Goal: Transaction & Acquisition: Book appointment/travel/reservation

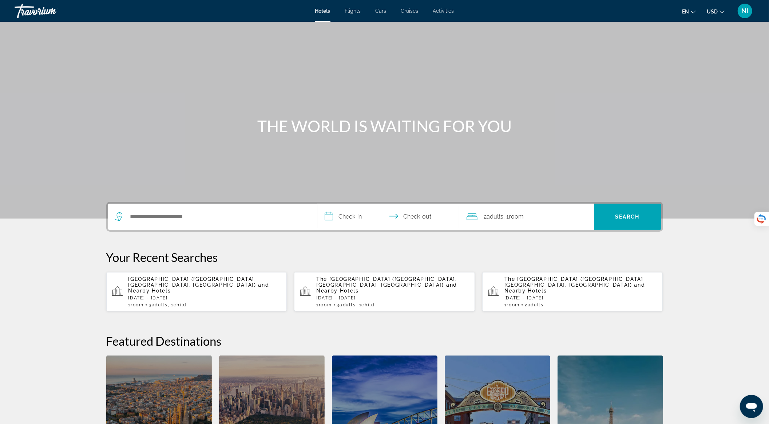
click at [368, 295] on p "[DATE] - [DATE]" at bounding box center [392, 297] width 153 height 5
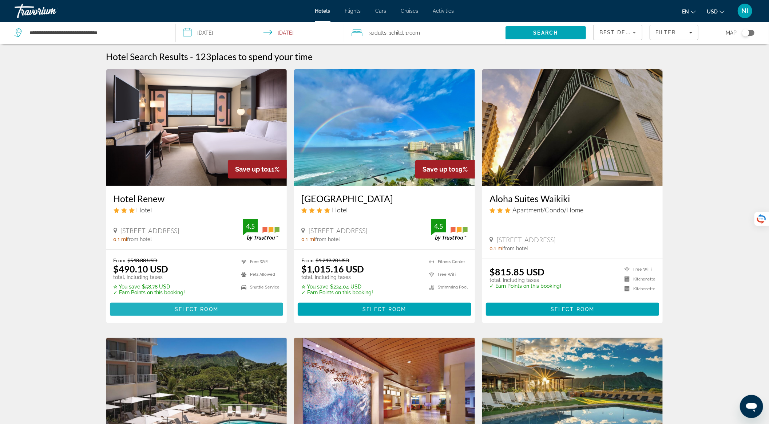
click at [265, 312] on span "Main content" at bounding box center [197, 308] width 174 height 17
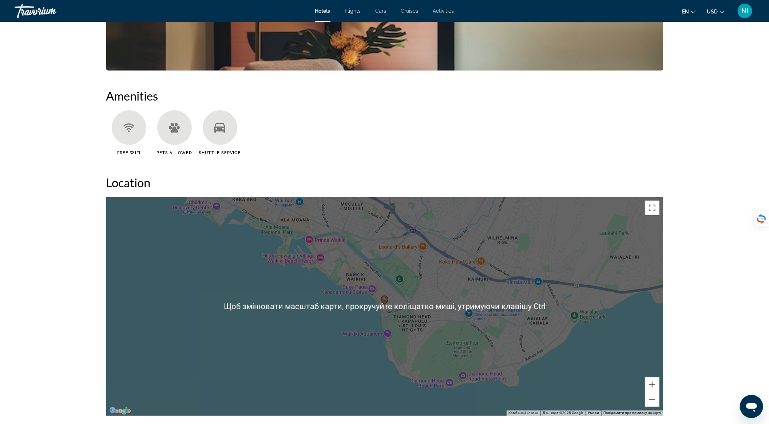
scroll to position [147, 0]
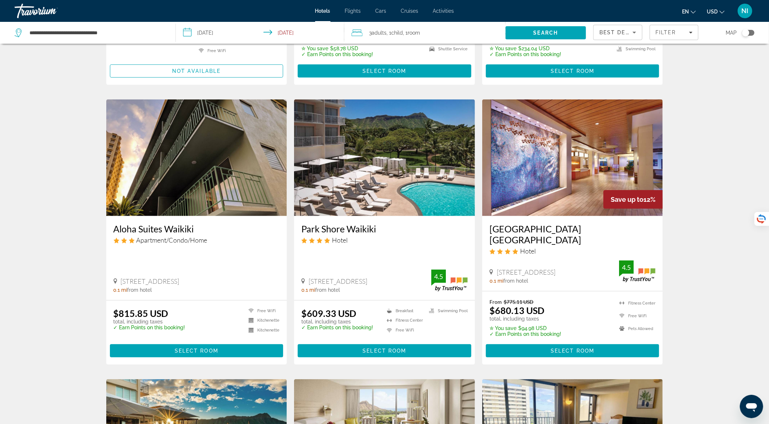
scroll to position [242, 0]
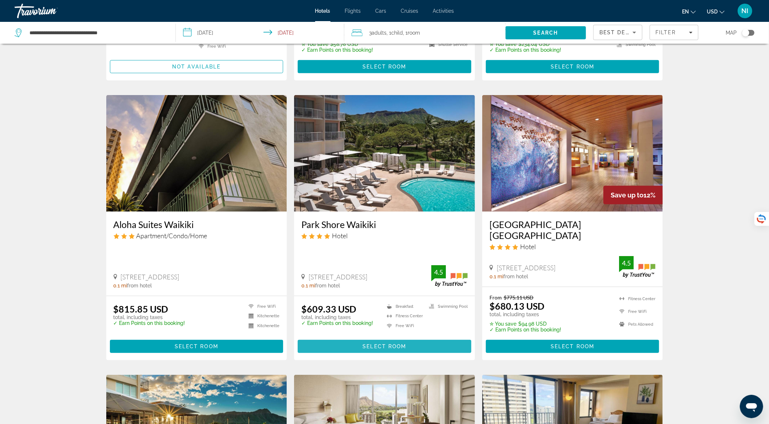
click at [391, 343] on span "Select Room" at bounding box center [385, 346] width 44 height 6
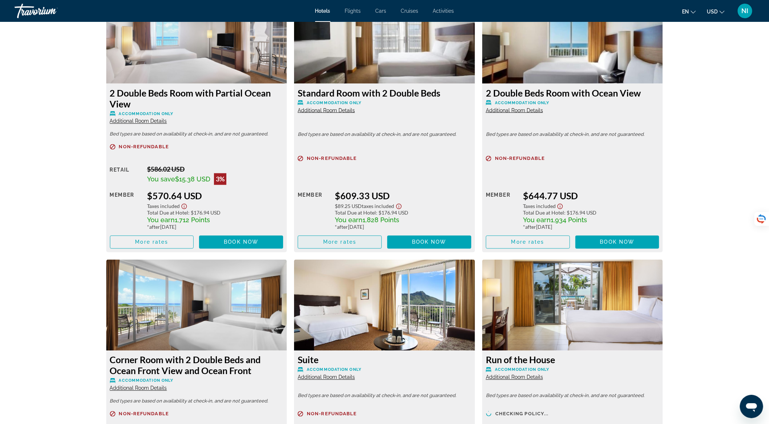
scroll to position [1019, 0]
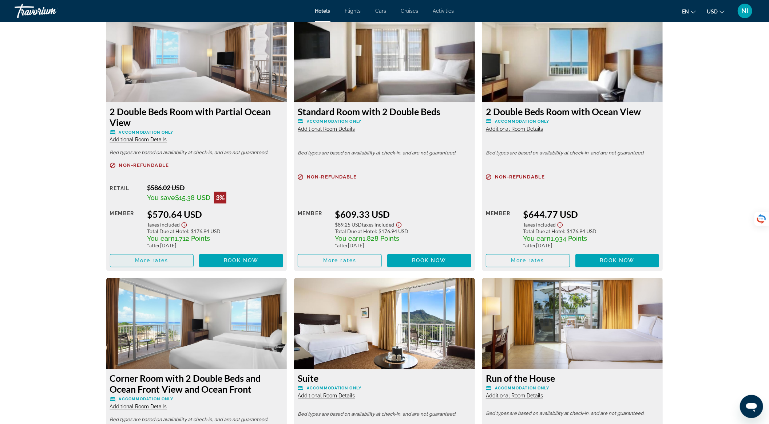
click at [169, 268] on span "Main content" at bounding box center [151, 260] width 83 height 17
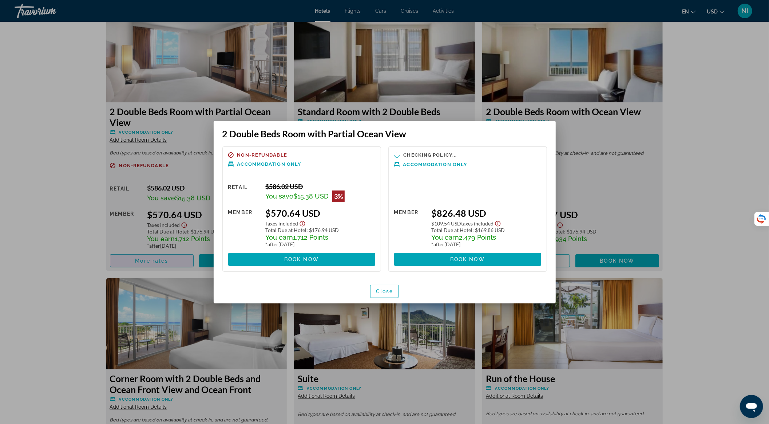
scroll to position [0, 0]
click at [383, 290] on span "Close" at bounding box center [384, 291] width 17 height 6
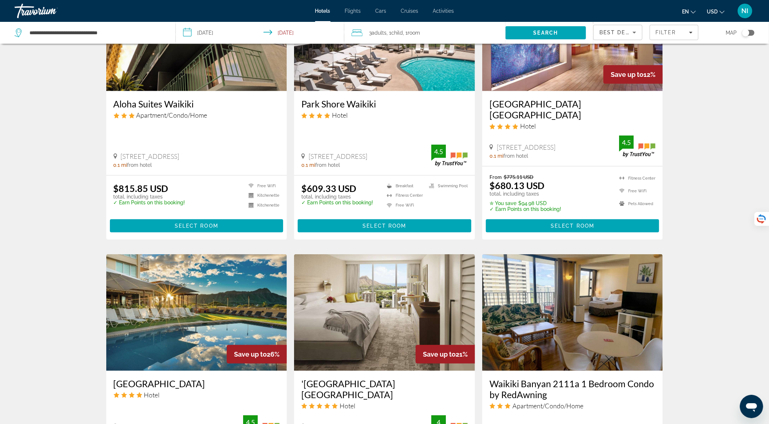
scroll to position [340, 0]
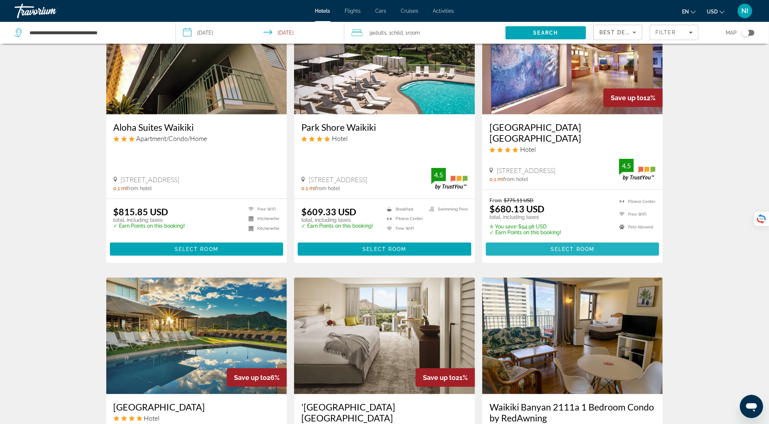
click at [567, 246] on span "Select Room" at bounding box center [573, 249] width 44 height 6
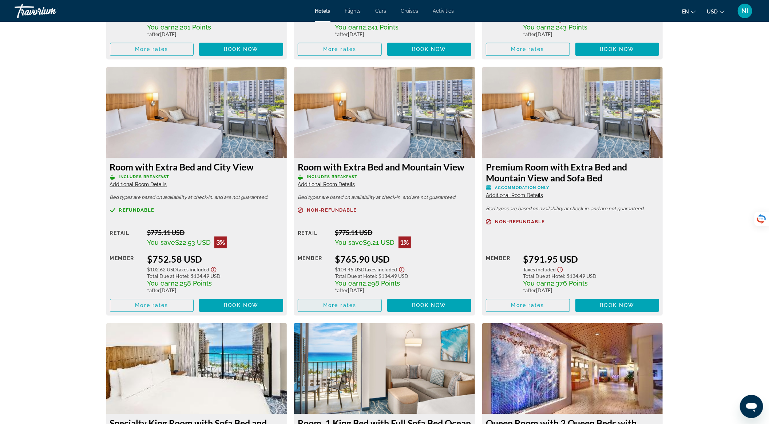
scroll to position [1469, 0]
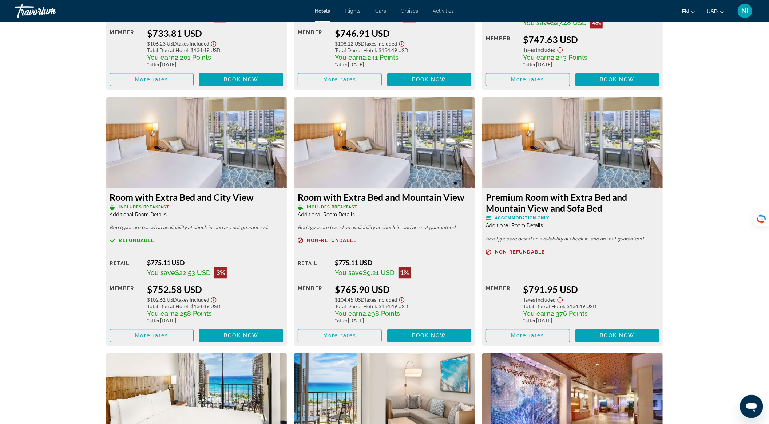
click at [524, 225] on span "Additional Room Details" at bounding box center [514, 225] width 57 height 6
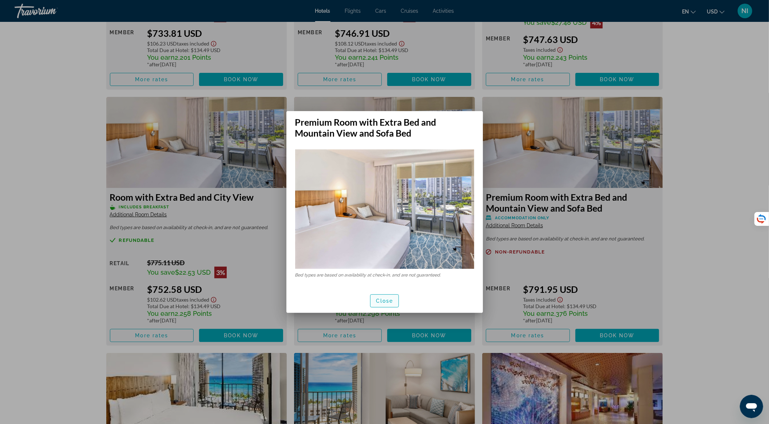
click at [390, 301] on span "Close" at bounding box center [384, 301] width 17 height 6
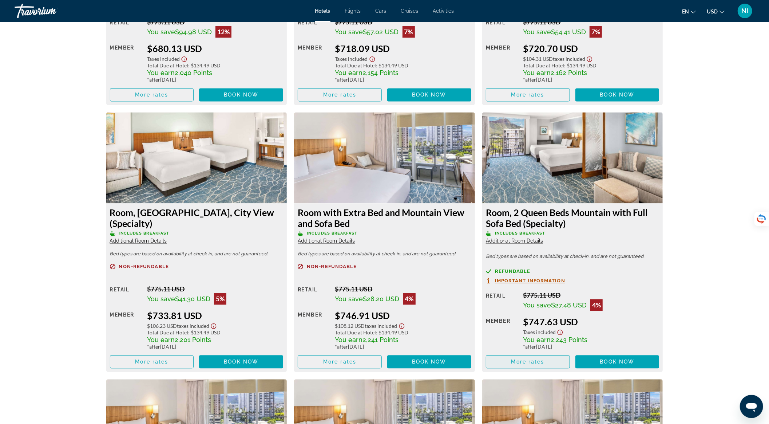
scroll to position [1178, 0]
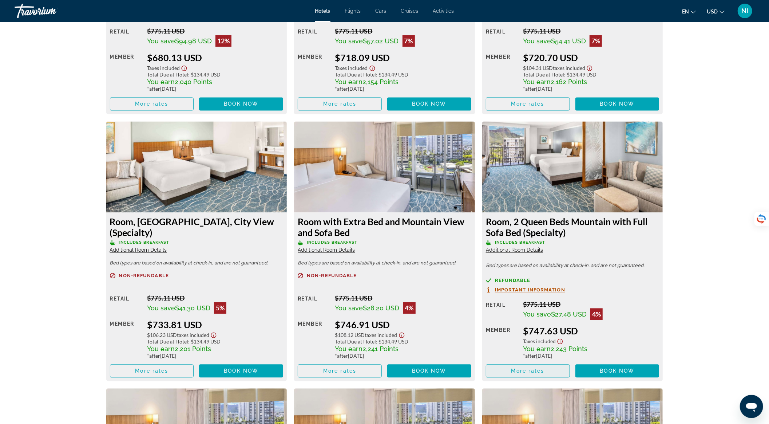
click at [544, 368] on span "More rates" at bounding box center [528, 371] width 33 height 6
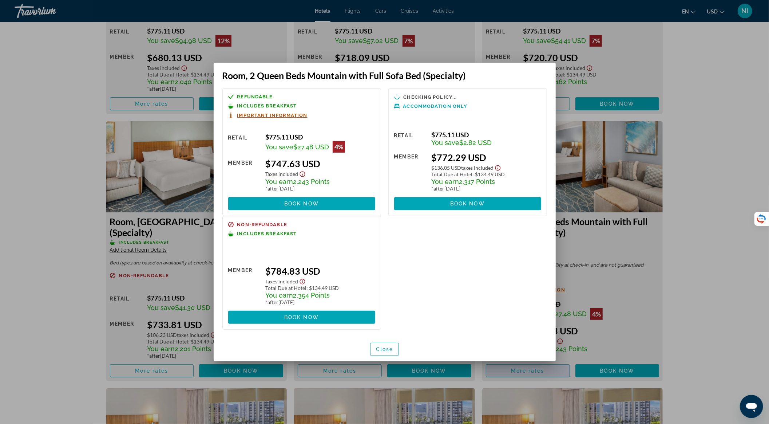
scroll to position [0, 0]
click at [388, 350] on span "Close" at bounding box center [384, 349] width 17 height 6
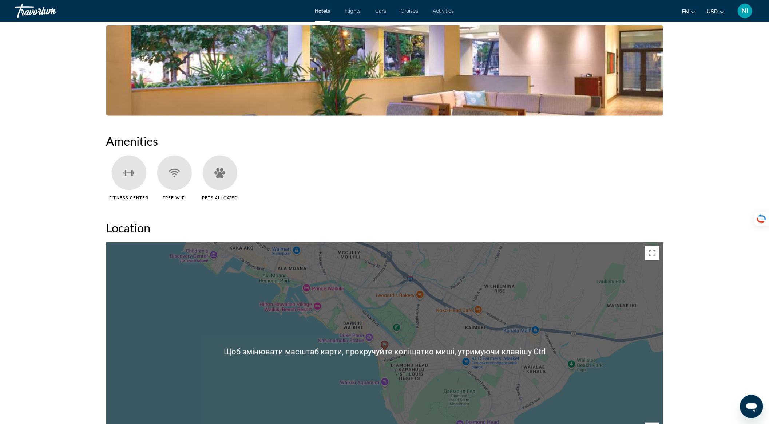
scroll to position [547, 0]
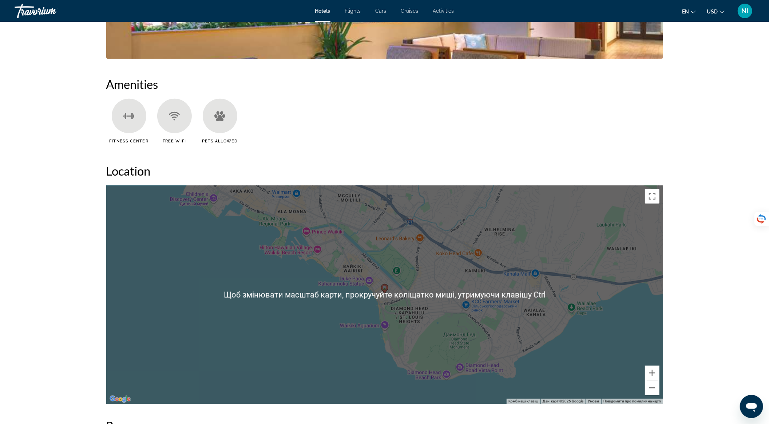
click at [648, 386] on button "Зменшити" at bounding box center [652, 387] width 15 height 15
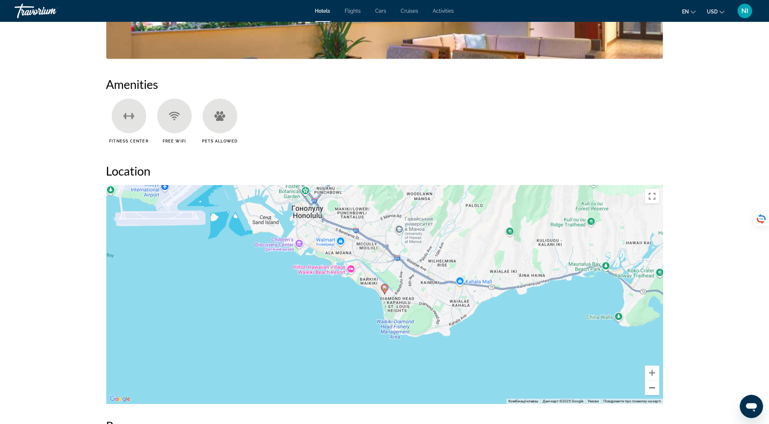
click at [653, 390] on button "Зменшити" at bounding box center [652, 387] width 15 height 15
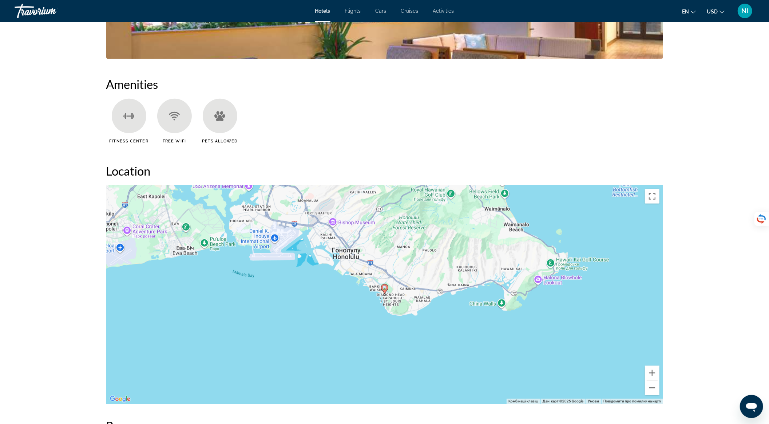
click at [656, 390] on button "Зменшити" at bounding box center [652, 387] width 15 height 15
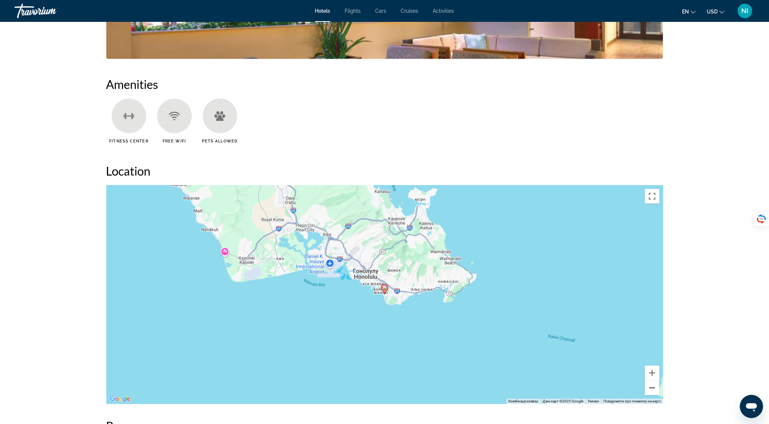
click at [655, 388] on button "Зменшити" at bounding box center [652, 387] width 15 height 15
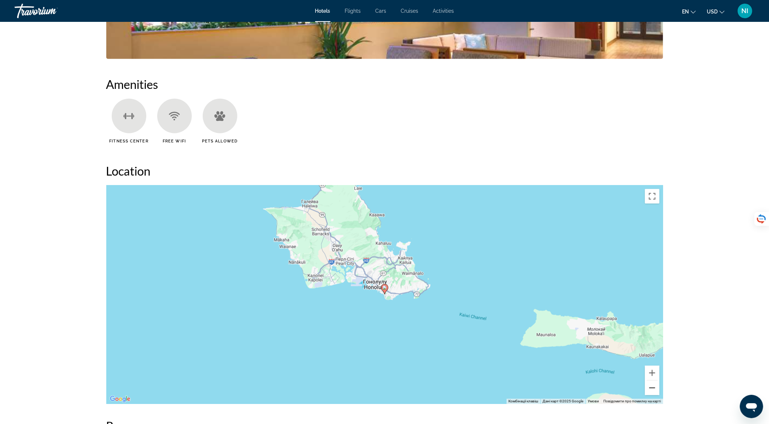
click at [650, 390] on button "Зменшити" at bounding box center [652, 387] width 15 height 15
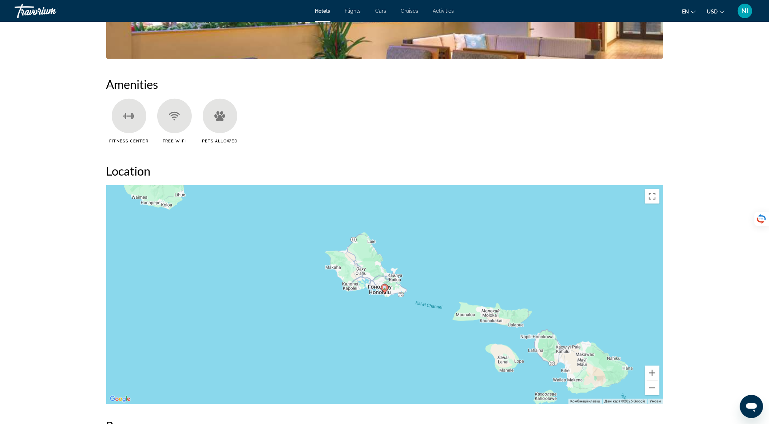
click at [393, 279] on div "Увімкніть режим перетягування за допомогою клавіатури, натиснувши Alt + Enter. …" at bounding box center [384, 294] width 557 height 218
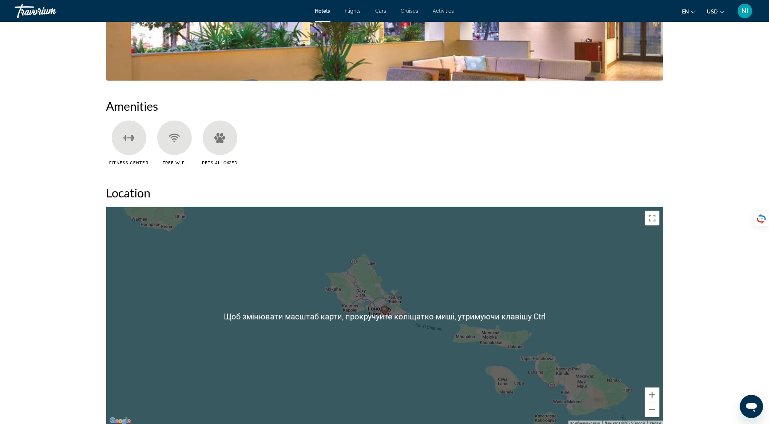
scroll to position [595, 0]
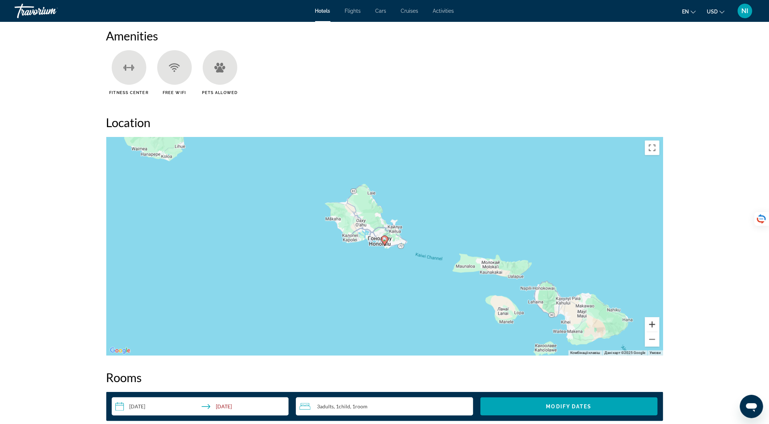
click at [655, 323] on button "Збільшити" at bounding box center [652, 324] width 15 height 15
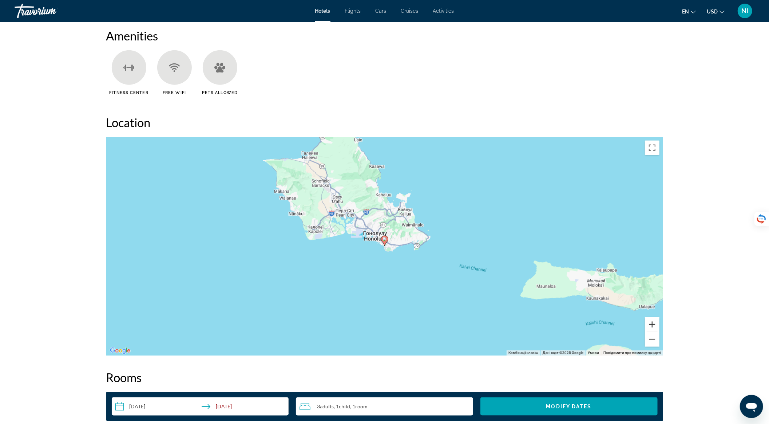
click at [650, 324] on button "Збільшити" at bounding box center [652, 324] width 15 height 15
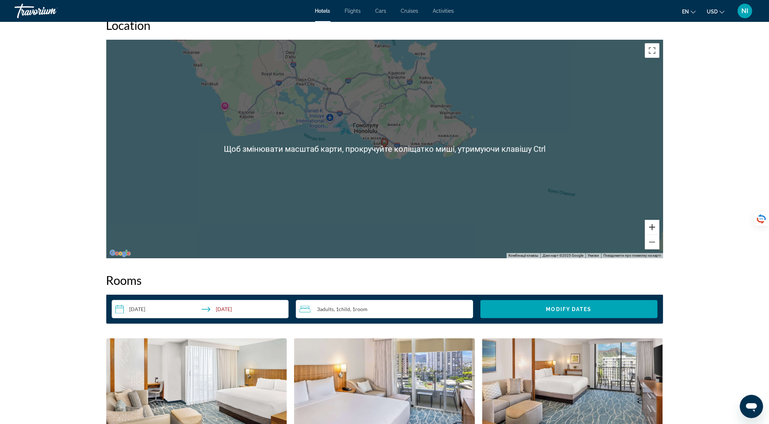
scroll to position [547, 0]
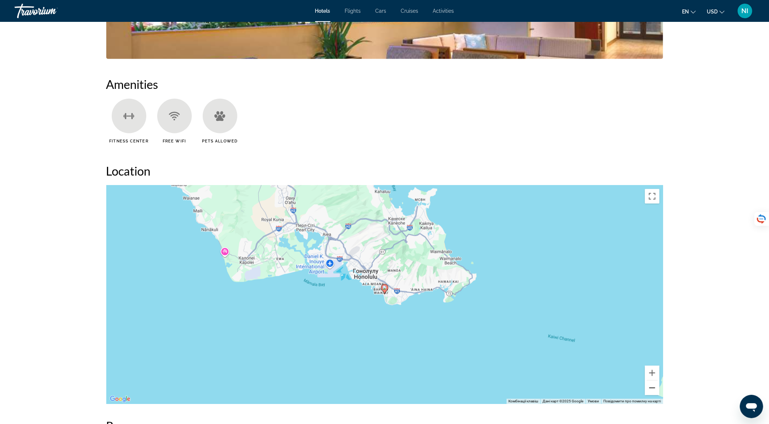
click at [655, 391] on button "Зменшити" at bounding box center [652, 387] width 15 height 15
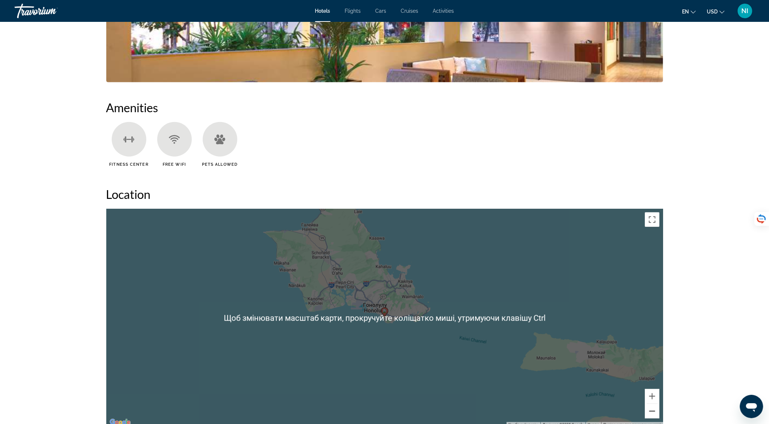
scroll to position [498, 0]
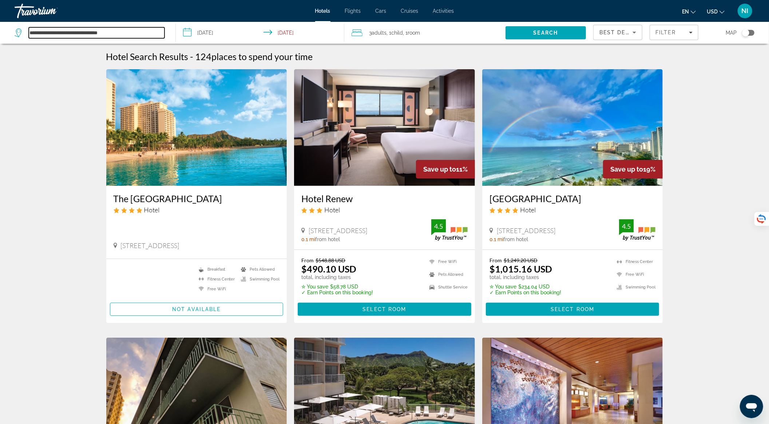
drag, startPoint x: 118, startPoint y: 33, endPoint x: 0, endPoint y: 47, distance: 118.8
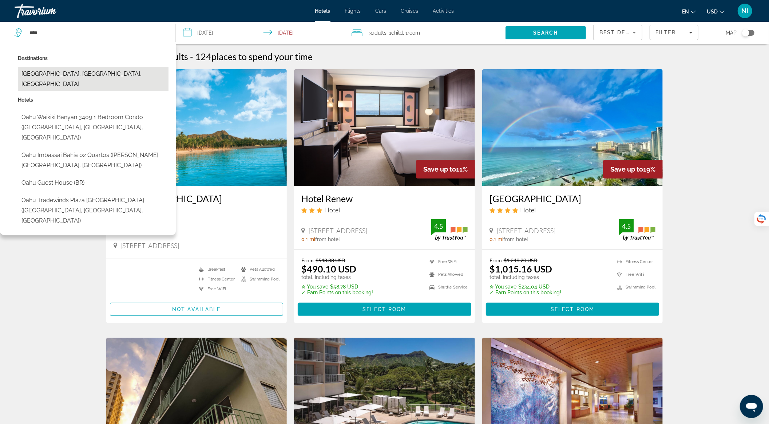
click at [75, 72] on button "[GEOGRAPHIC_DATA], [GEOGRAPHIC_DATA], [GEOGRAPHIC_DATA]" at bounding box center [93, 79] width 151 height 24
type input "**********"
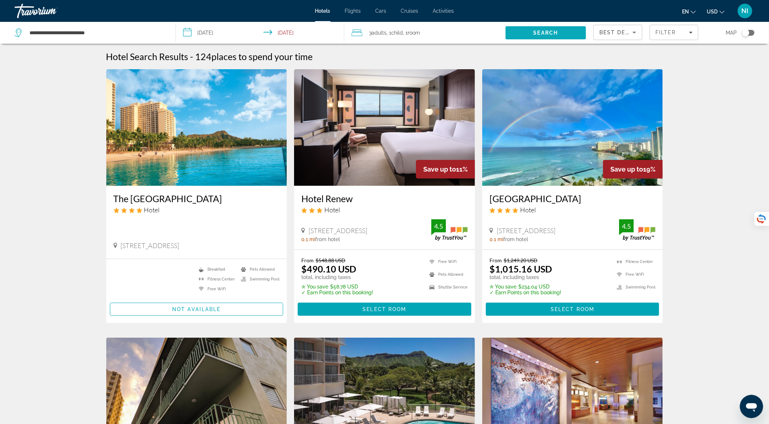
click at [538, 36] on span "Search" at bounding box center [546, 32] width 80 height 17
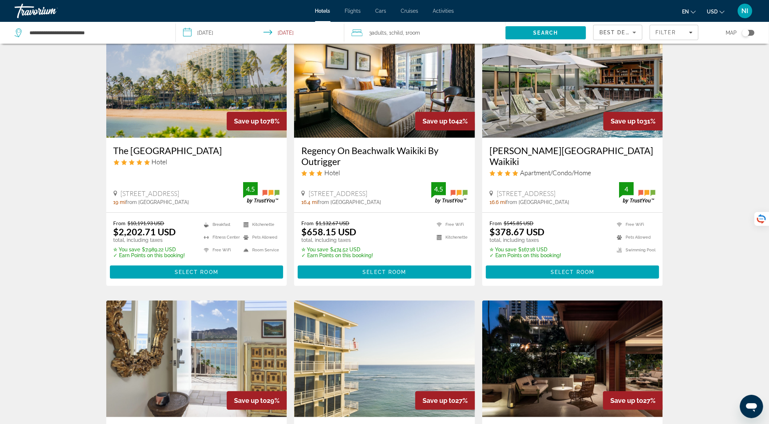
scroll to position [48, 0]
click at [208, 109] on img "Main content" at bounding box center [196, 79] width 181 height 117
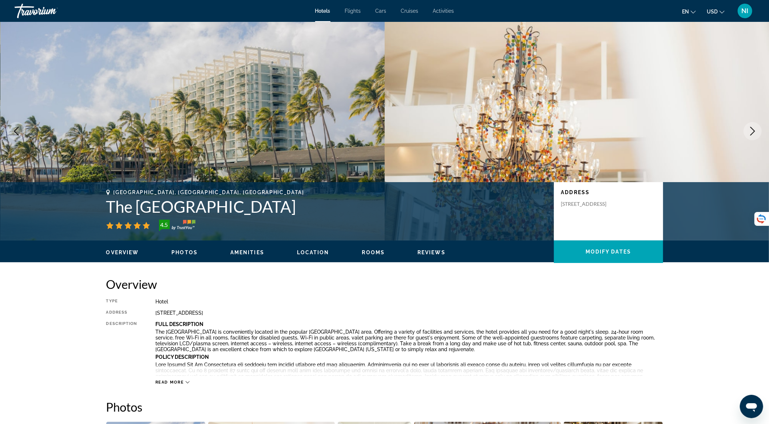
drag, startPoint x: 106, startPoint y: 210, endPoint x: 300, endPoint y: 207, distance: 193.7
click at [300, 207] on h1 "The [GEOGRAPHIC_DATA]" at bounding box center [326, 206] width 441 height 19
copy h1 "The [GEOGRAPHIC_DATA]"
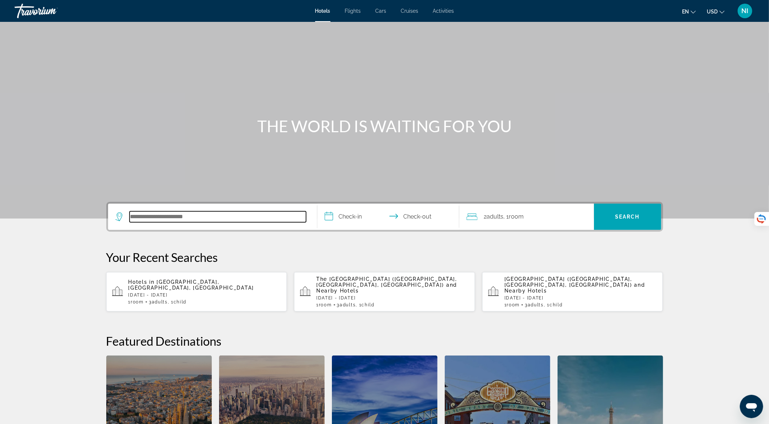
click at [143, 218] on input "Search hotel destination" at bounding box center [218, 216] width 177 height 11
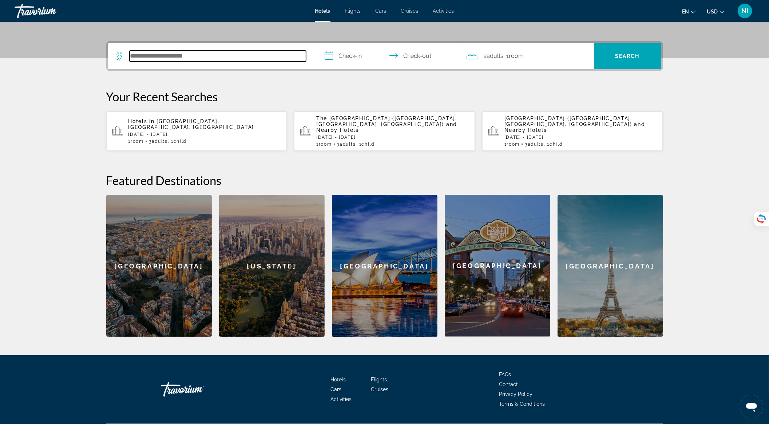
scroll to position [174, 0]
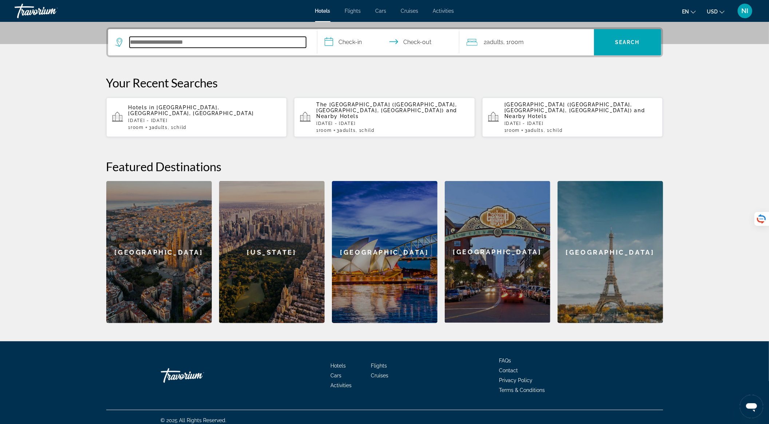
paste input "**********"
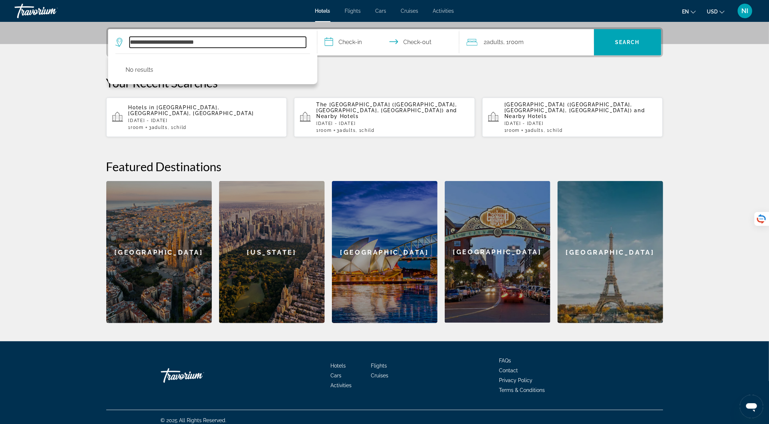
click at [222, 40] on input "**********" at bounding box center [218, 42] width 177 height 11
click at [149, 43] on input "**********" at bounding box center [218, 42] width 177 height 11
click at [205, 43] on input "**********" at bounding box center [218, 42] width 177 height 11
drag, startPoint x: 204, startPoint y: 43, endPoint x: 129, endPoint y: 41, distance: 75.4
click at [129, 41] on div "**********" at bounding box center [210, 42] width 191 height 11
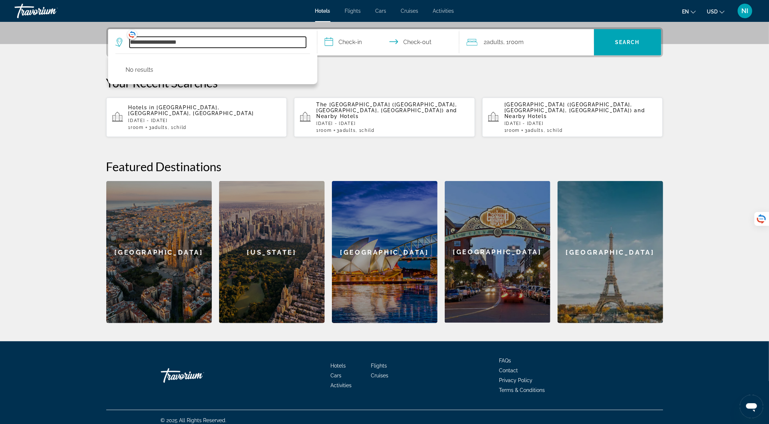
paste input "********"
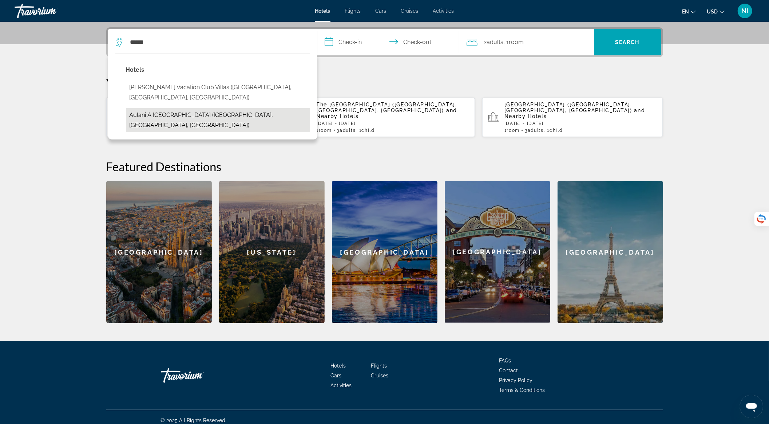
click at [237, 108] on button "Aulani A Disney Resort & Spa (Kapolei, HI, US)" at bounding box center [218, 120] width 184 height 24
type input "**********"
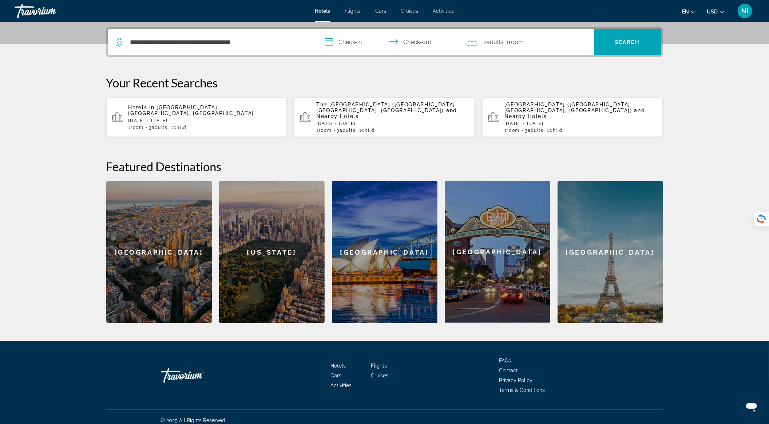
click at [342, 35] on input "**********" at bounding box center [389, 43] width 145 height 28
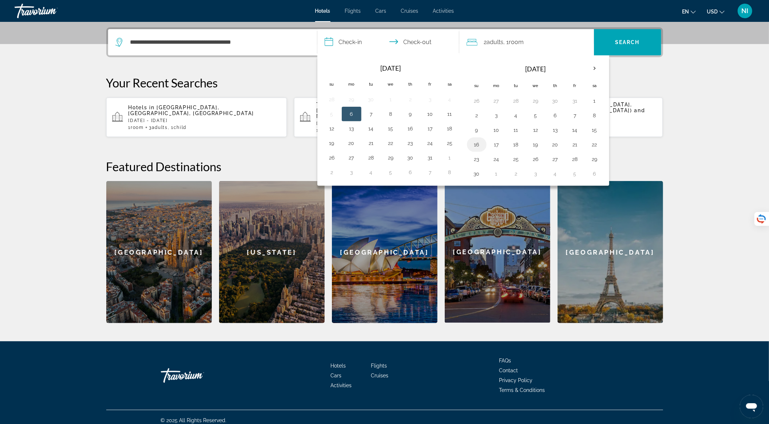
click at [475, 139] on button "16" at bounding box center [477, 144] width 12 height 10
click at [532, 139] on button "19" at bounding box center [536, 144] width 12 height 10
type input "**********"
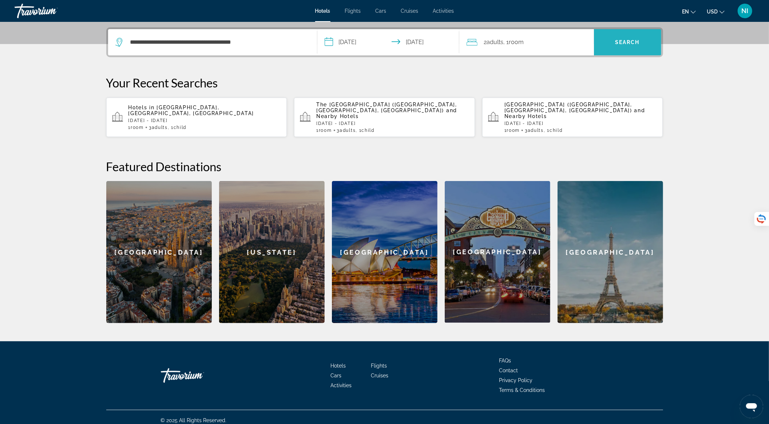
click at [619, 43] on span "Search" at bounding box center [627, 42] width 25 height 6
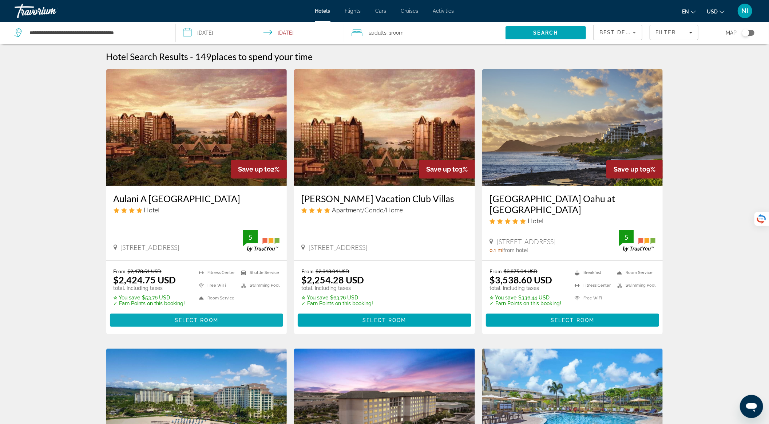
click at [219, 312] on span "Main content" at bounding box center [197, 319] width 174 height 17
drag, startPoint x: 134, startPoint y: 29, endPoint x: 17, endPoint y: 18, distance: 118.1
click at [17, 18] on div "**********" at bounding box center [384, 212] width 769 height 424
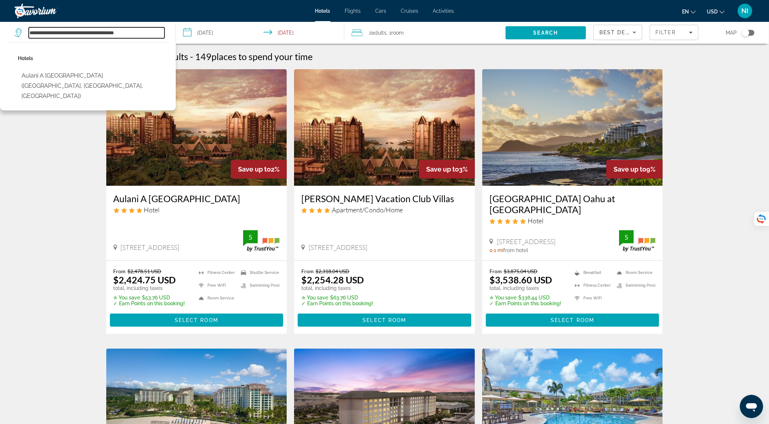
click at [148, 33] on input "**********" at bounding box center [97, 32] width 136 height 11
drag, startPoint x: 148, startPoint y: 33, endPoint x: 0, endPoint y: 18, distance: 148.5
click at [0, 18] on div "**********" at bounding box center [384, 212] width 769 height 424
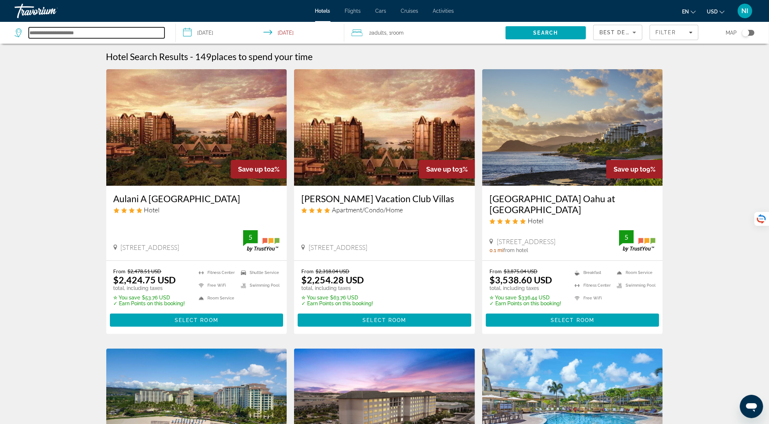
paste input "**********"
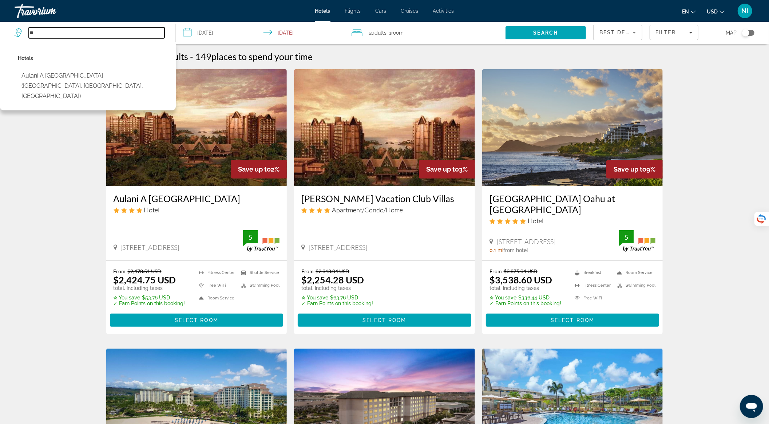
type input "*"
paste input "**********"
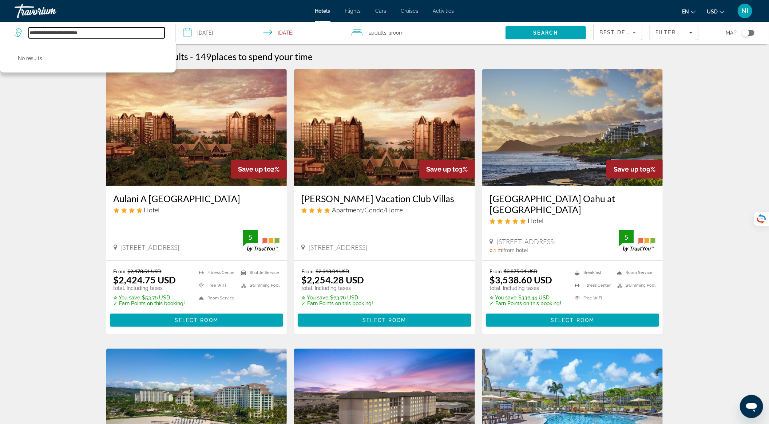
click at [129, 35] on input "**********" at bounding box center [97, 32] width 136 height 11
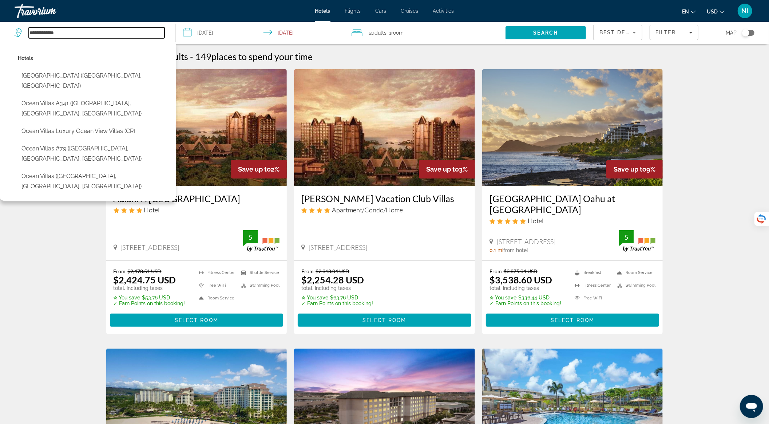
click at [94, 33] on input "**********" at bounding box center [97, 32] width 136 height 11
type input "*"
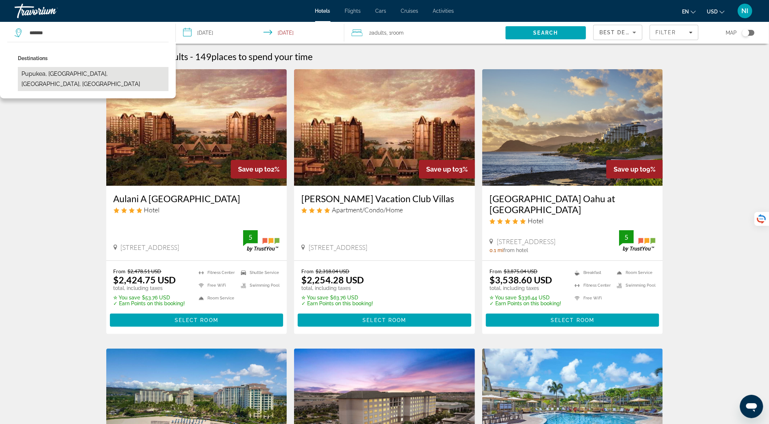
click at [73, 72] on button "Pupukea, Oahu Island, HI, United States" at bounding box center [93, 79] width 151 height 24
type input "**********"
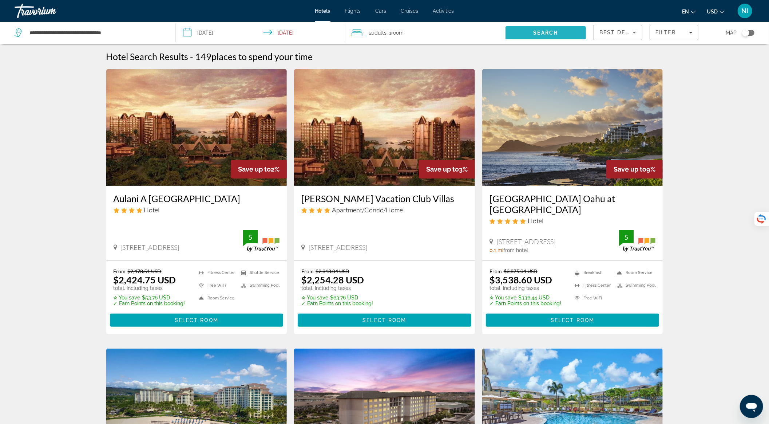
click at [557, 28] on span "Search" at bounding box center [546, 32] width 80 height 17
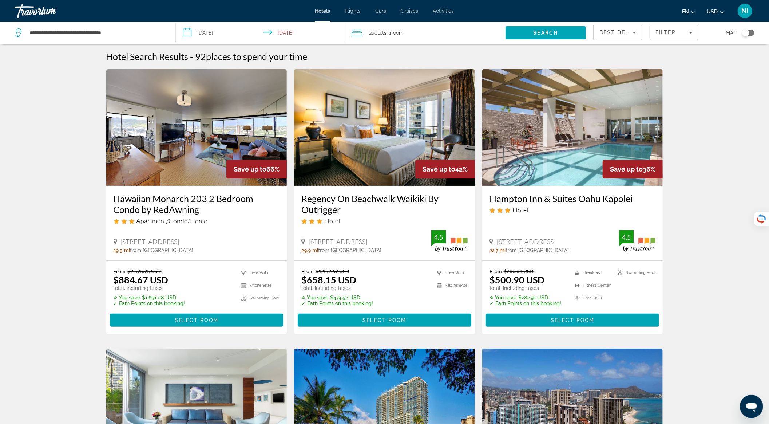
click at [626, 30] on span "Best Deals" at bounding box center [619, 32] width 38 height 6
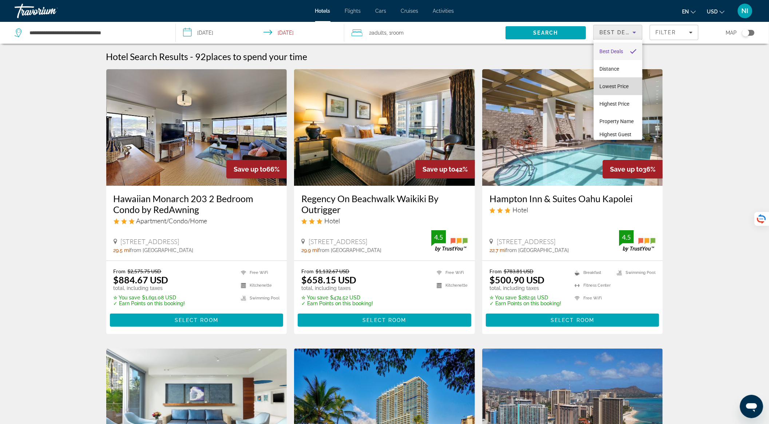
click at [623, 85] on span "Lowest Price" at bounding box center [614, 86] width 29 height 6
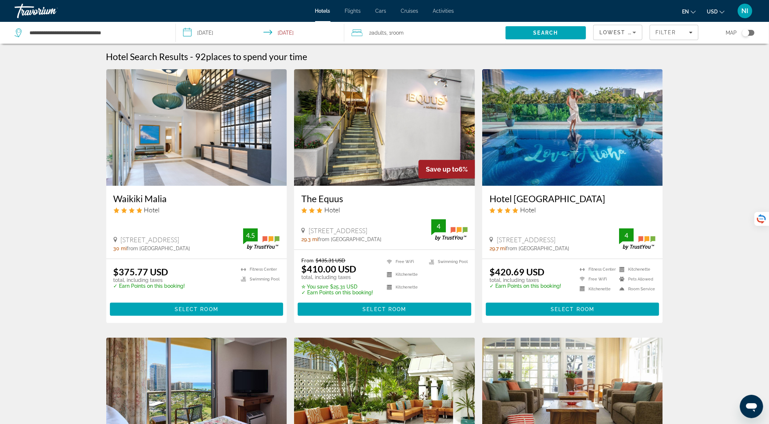
click at [626, 21] on mat-toolbar "Hotels Flights Cars Cruises Activities Hotels Flights Cars Cruises Activities e…" at bounding box center [384, 11] width 769 height 22
click at [626, 31] on span "Lowest Price" at bounding box center [623, 32] width 47 height 6
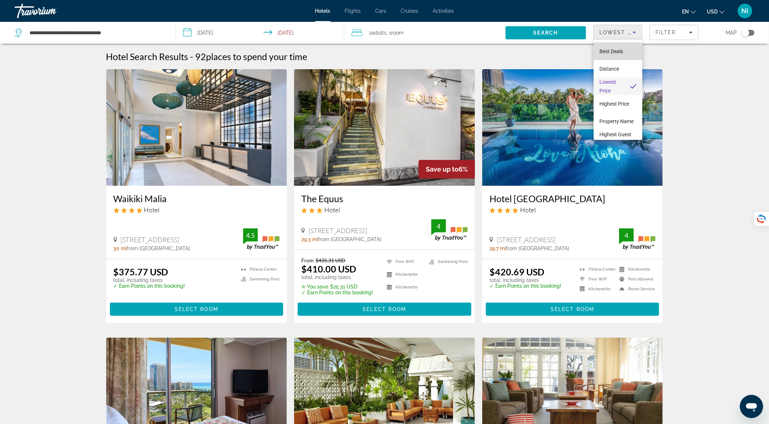
click at [617, 54] on span "Best Deals" at bounding box center [612, 51] width 24 height 6
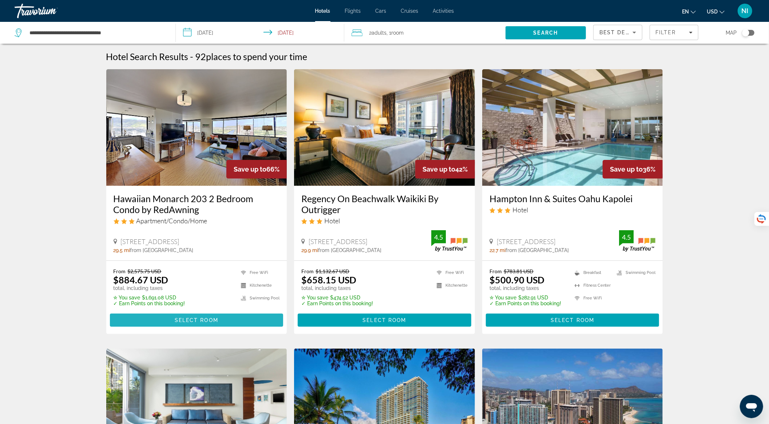
click at [188, 319] on span "Select Room" at bounding box center [197, 320] width 44 height 6
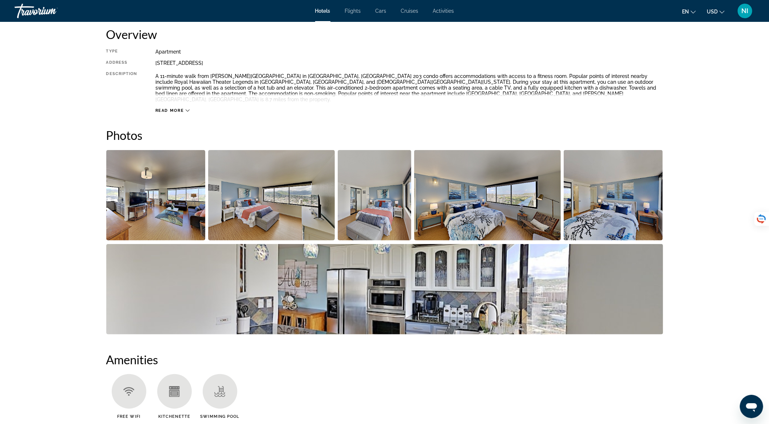
scroll to position [249, 0]
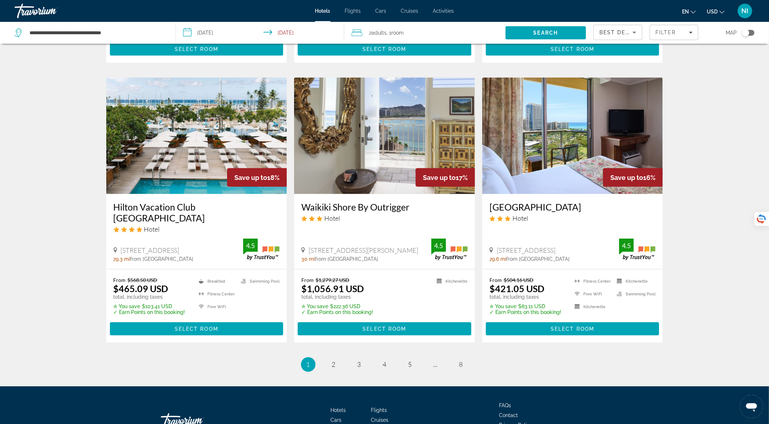
scroll to position [874, 0]
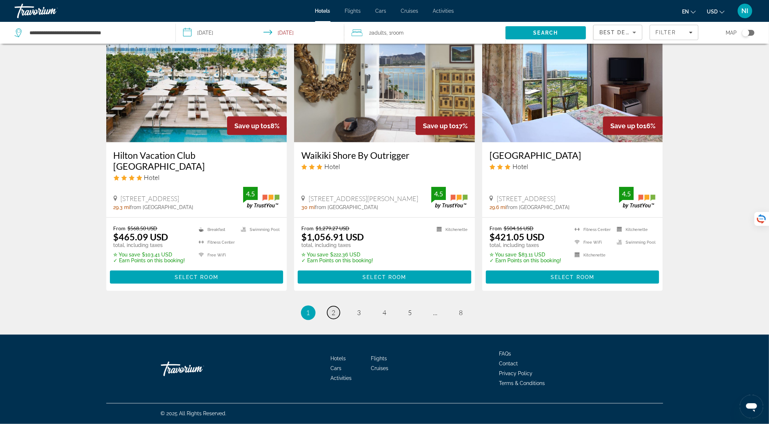
click at [332, 317] on span "2" at bounding box center [334, 313] width 4 height 8
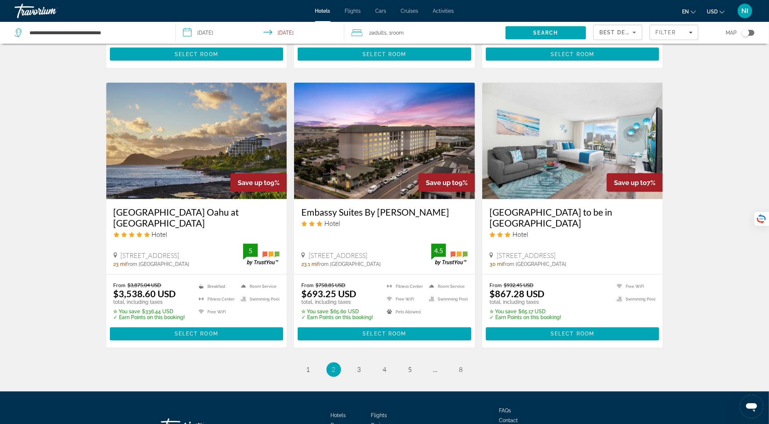
scroll to position [825, 0]
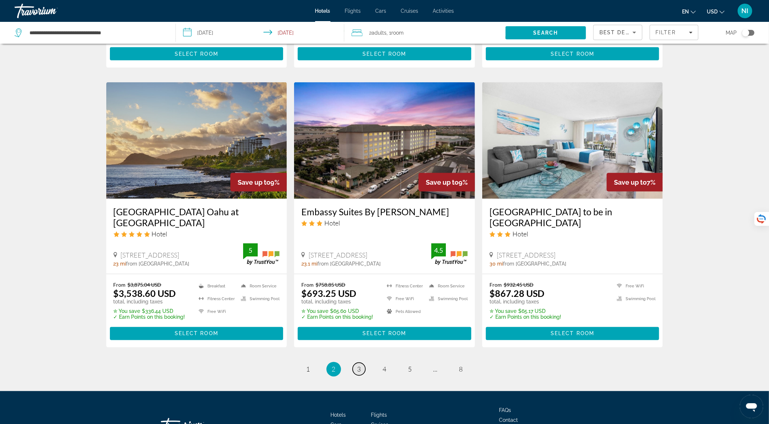
click at [364, 363] on link "page 3" at bounding box center [359, 369] width 13 height 13
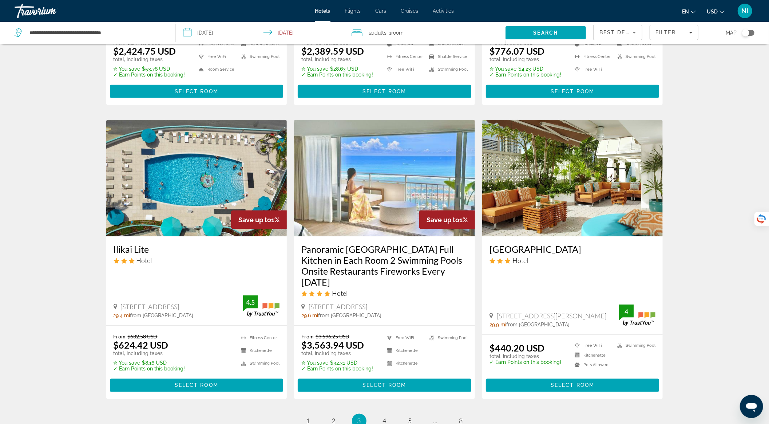
scroll to position [873, 0]
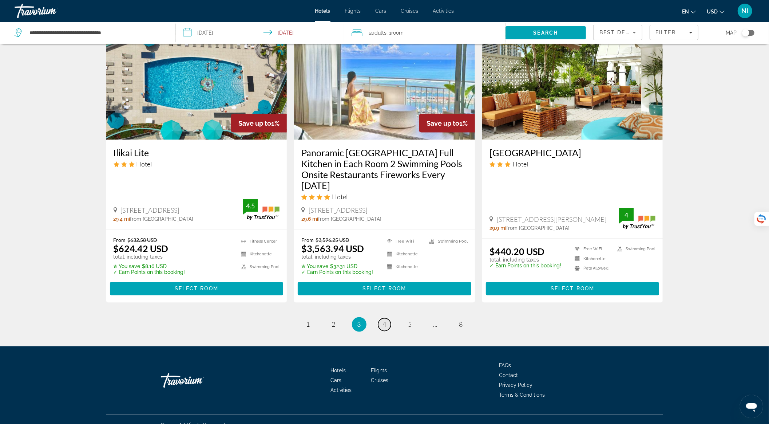
click at [385, 320] on span "4" at bounding box center [385, 324] width 4 height 8
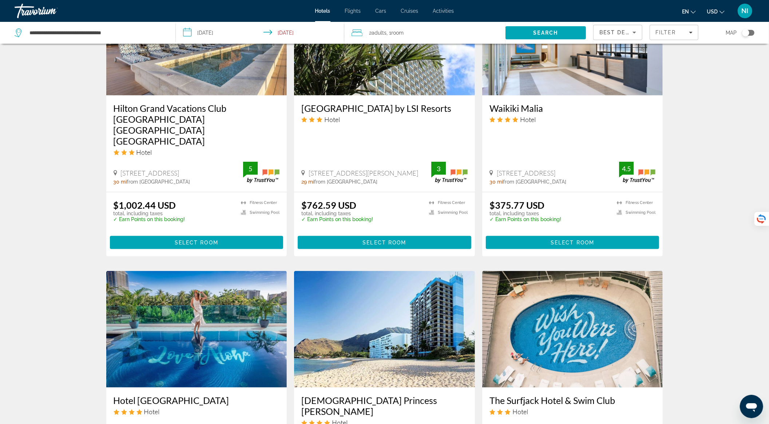
scroll to position [485, 0]
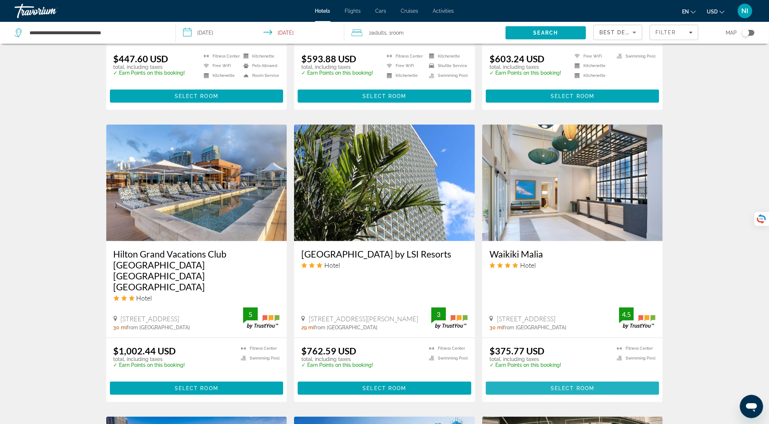
click at [547, 379] on span "Main content" at bounding box center [573, 387] width 174 height 17
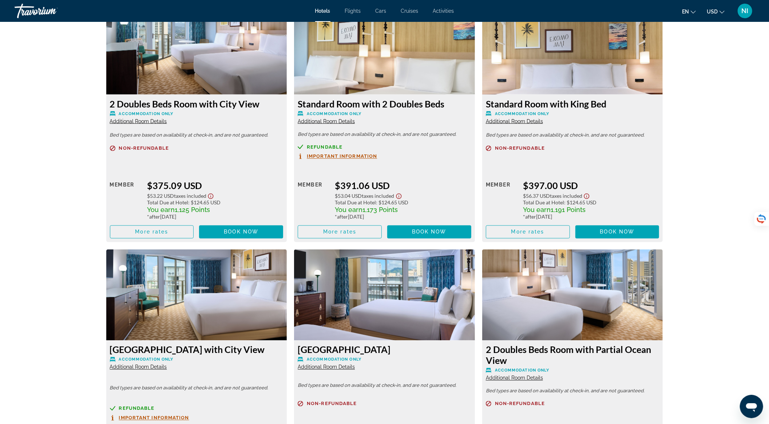
scroll to position [1102, 0]
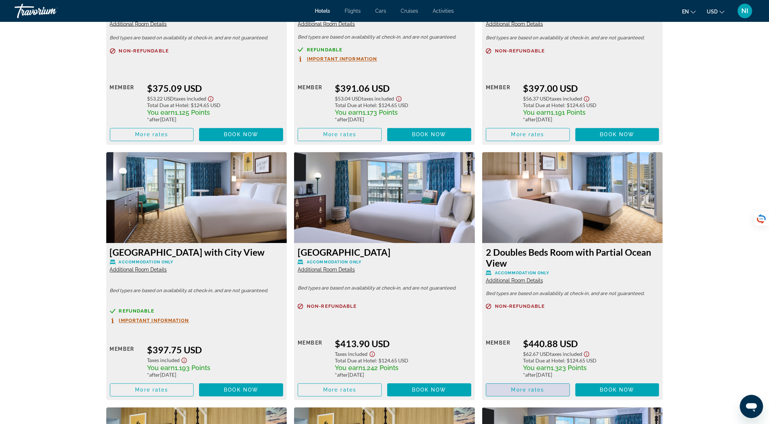
click at [528, 381] on span "Main content" at bounding box center [527, 389] width 83 height 17
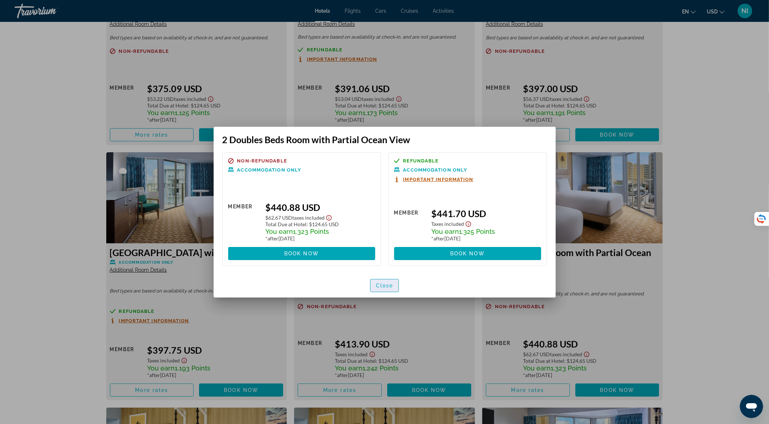
click at [387, 283] on span "Close" at bounding box center [384, 286] width 17 height 6
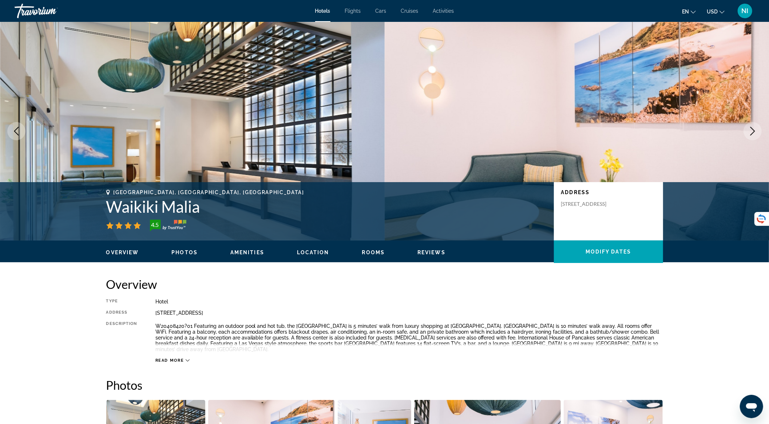
click at [746, 130] on button "Next image" at bounding box center [753, 131] width 18 height 18
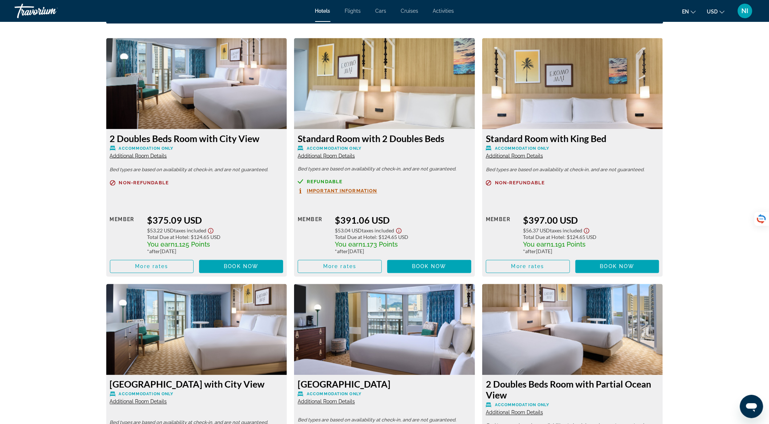
scroll to position [728, 0]
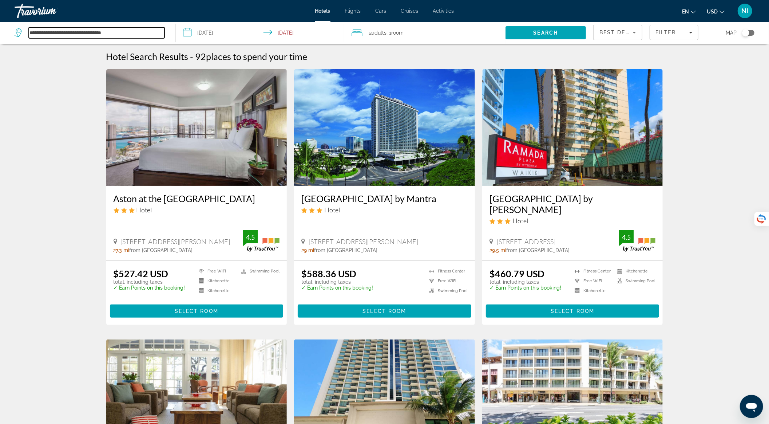
drag, startPoint x: 134, startPoint y: 32, endPoint x: 17, endPoint y: 25, distance: 116.7
click at [17, 25] on div "**********" at bounding box center [92, 33] width 154 height 22
drag, startPoint x: 16, startPoint y: 27, endPoint x: 47, endPoint y: 33, distance: 32.0
click at [47, 33] on div "**********" at bounding box center [90, 32] width 150 height 11
drag, startPoint x: 133, startPoint y: 34, endPoint x: 26, endPoint y: 37, distance: 106.7
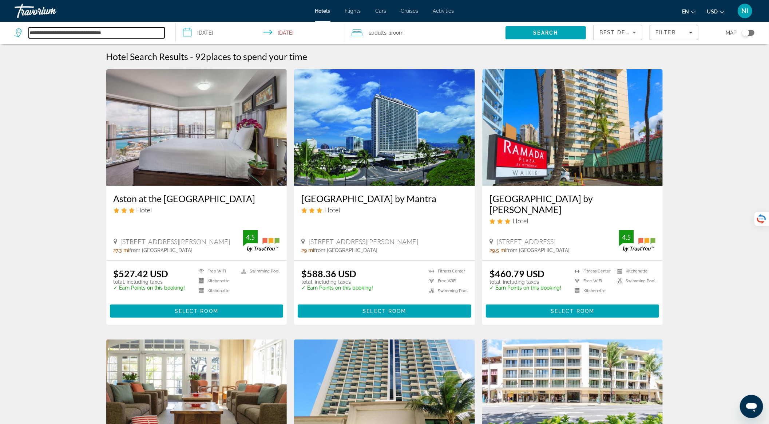
click at [26, 37] on div "**********" at bounding box center [90, 32] width 150 height 11
click at [26, 37] on div "Search widget" at bounding box center [90, 32] width 150 height 11
click at [34, 33] on input "Search hotel destination" at bounding box center [97, 32] width 136 height 11
paste input "**********"
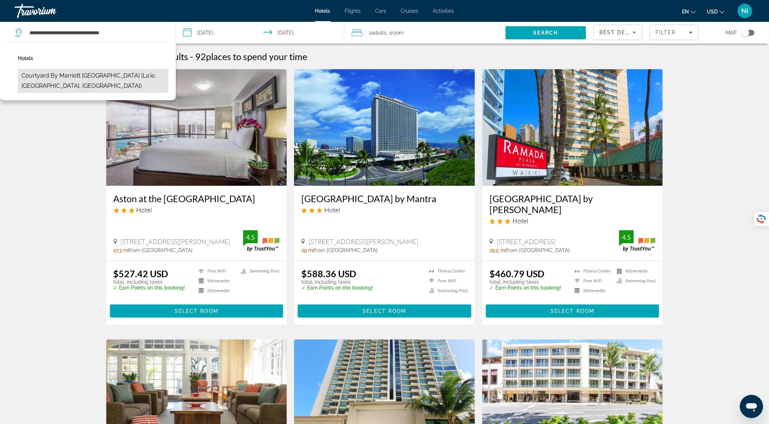
click at [131, 75] on button "Courtyard by Marriott Oahu North Shore (La'ie, HI, US)" at bounding box center [93, 81] width 151 height 24
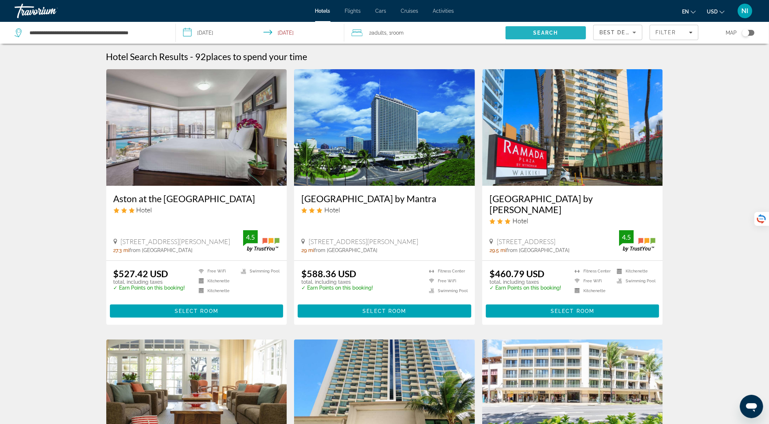
click at [558, 31] on span "Search" at bounding box center [546, 33] width 25 height 6
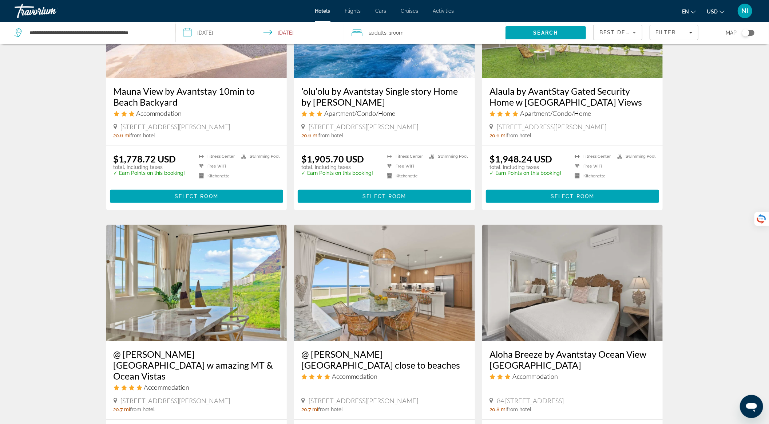
scroll to position [777, 0]
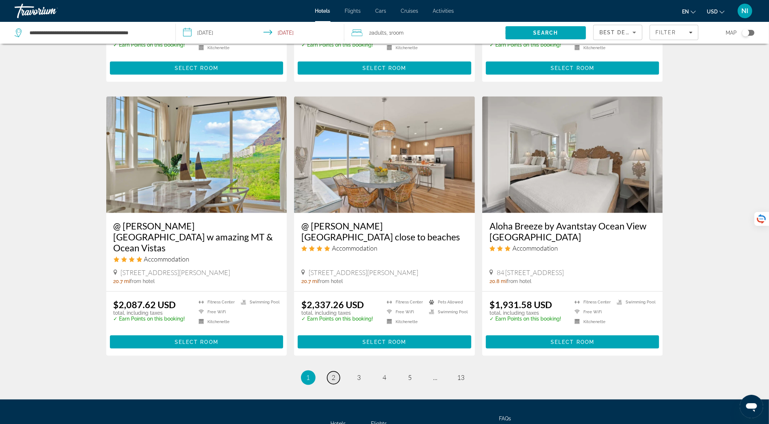
click at [331, 371] on link "page 2" at bounding box center [333, 377] width 13 height 13
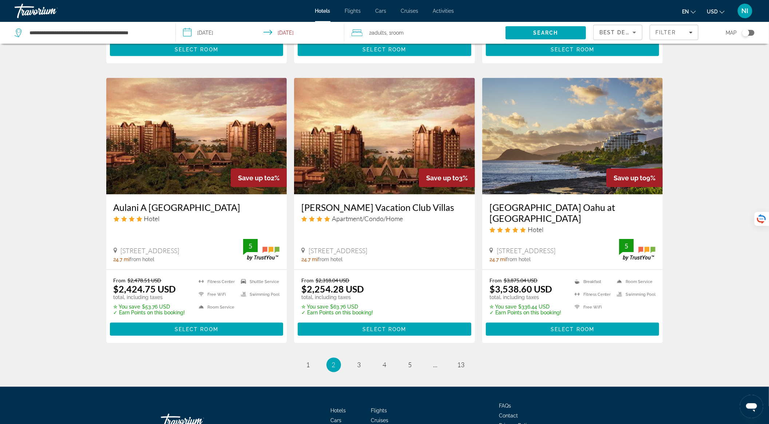
scroll to position [848, 0]
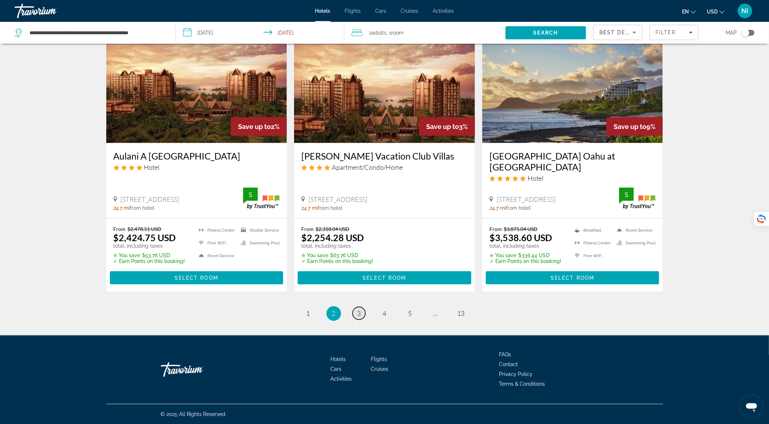
click at [359, 316] on span "3" at bounding box center [360, 313] width 4 height 8
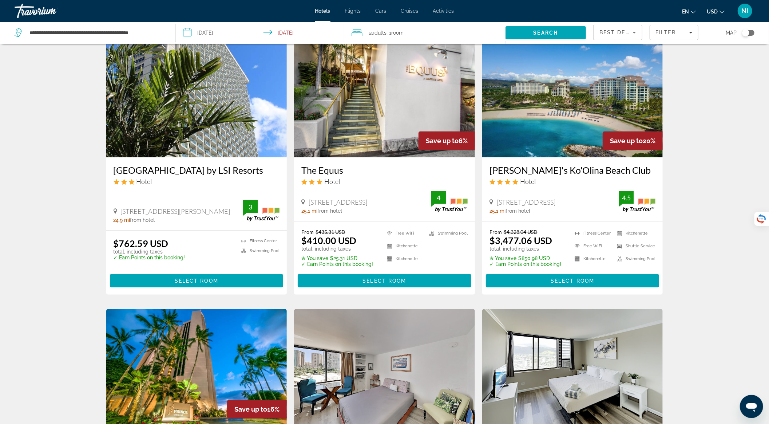
scroll to position [485, 0]
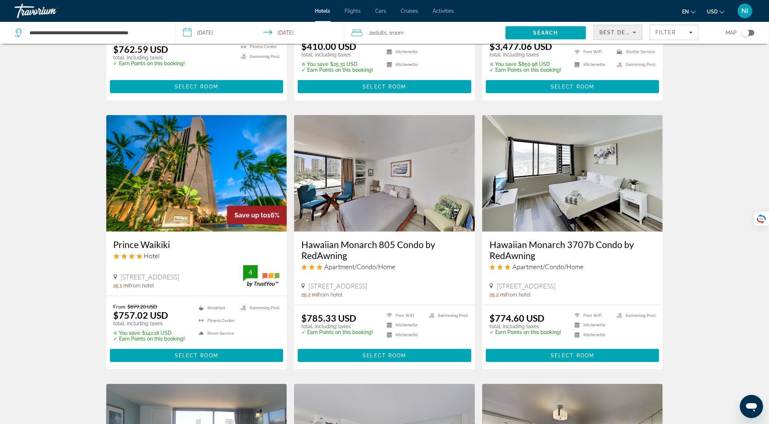
click at [632, 34] on icon "Sort by" at bounding box center [634, 32] width 9 height 9
click at [618, 84] on span "Lowest Price" at bounding box center [614, 86] width 29 height 6
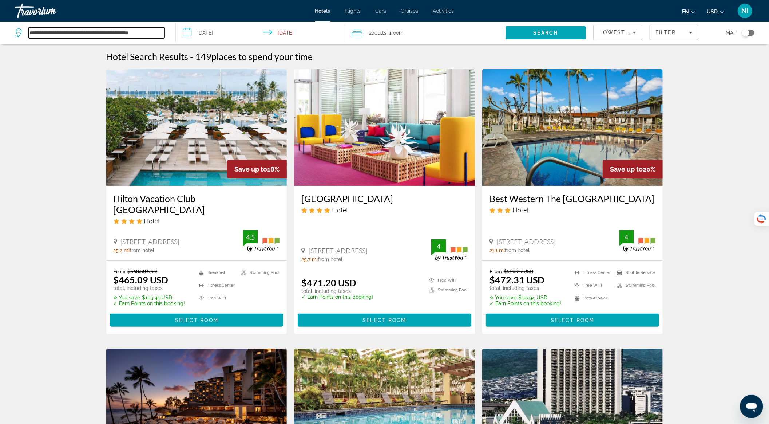
drag, startPoint x: 158, startPoint y: 32, endPoint x: 0, endPoint y: 57, distance: 159.6
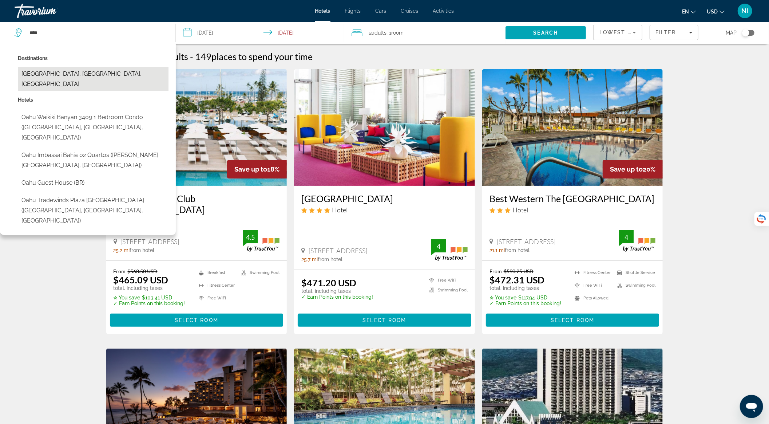
click at [63, 70] on button "[GEOGRAPHIC_DATA], [GEOGRAPHIC_DATA], [GEOGRAPHIC_DATA]" at bounding box center [93, 79] width 151 height 24
type input "**********"
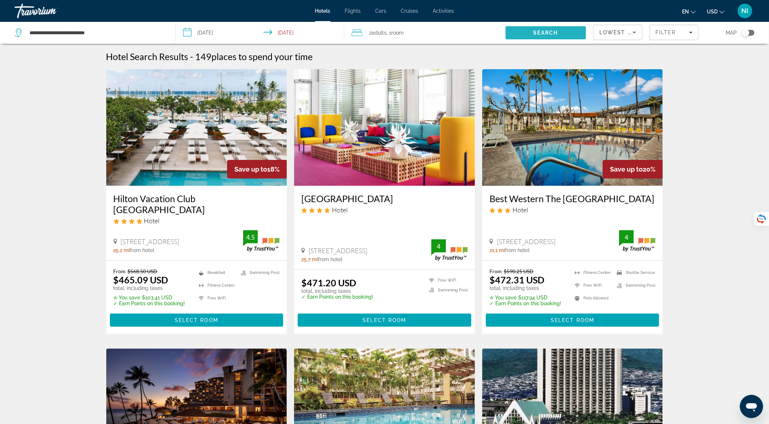
click at [555, 29] on span "Search" at bounding box center [546, 32] width 80 height 17
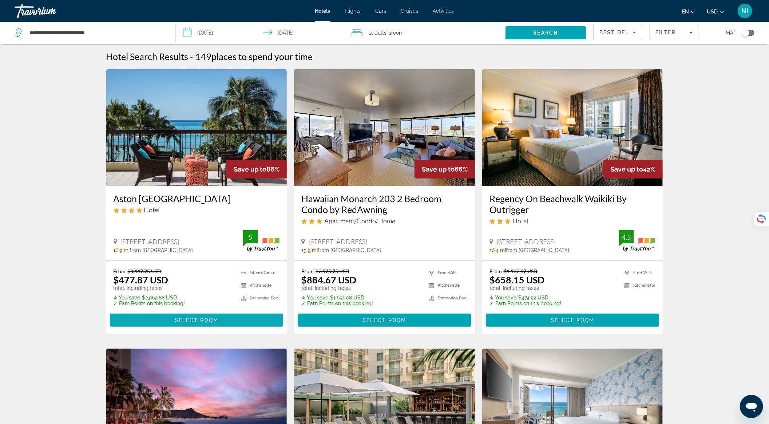
click at [211, 319] on span "Select Room" at bounding box center [197, 320] width 44 height 6
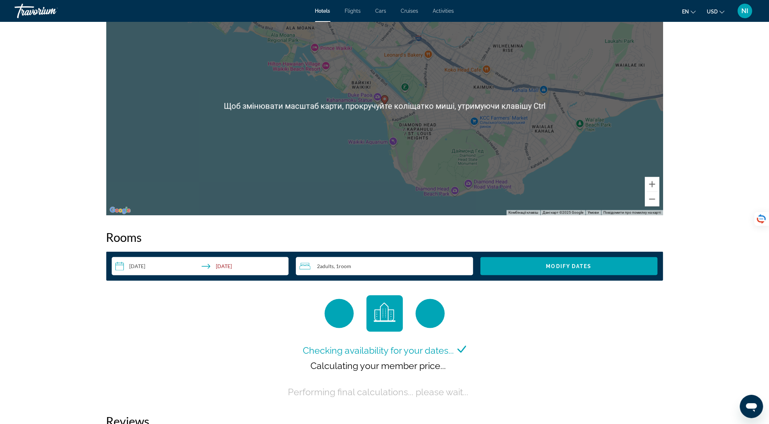
scroll to position [874, 0]
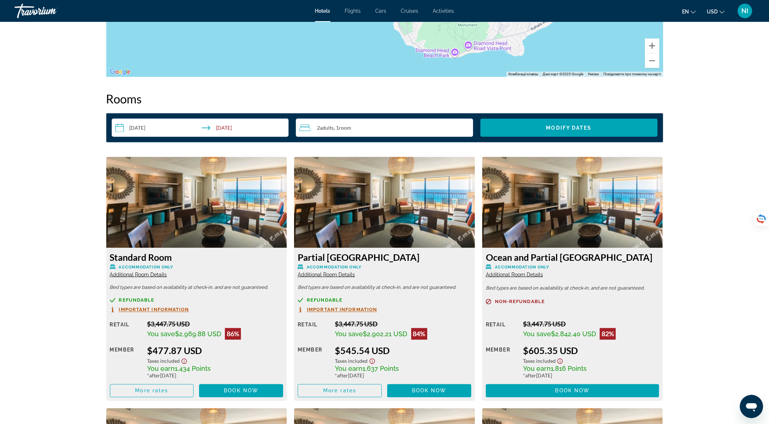
click at [342, 128] on span "Room" at bounding box center [345, 128] width 12 height 6
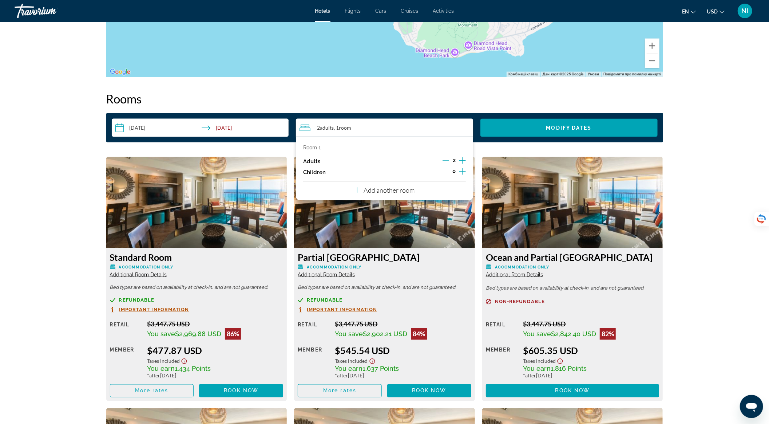
click at [463, 159] on icon "Increment adults" at bounding box center [462, 160] width 7 height 9
click at [462, 171] on icon "Increment children" at bounding box center [462, 171] width 7 height 9
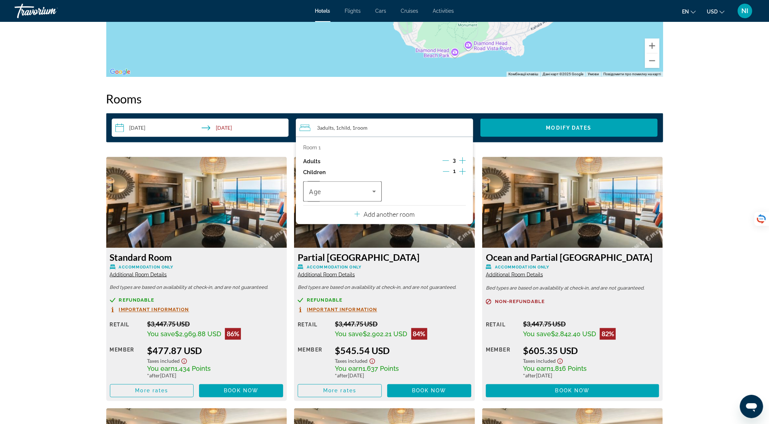
click at [372, 192] on icon "Travelers: 3 adults, 1 child" at bounding box center [374, 191] width 9 height 9
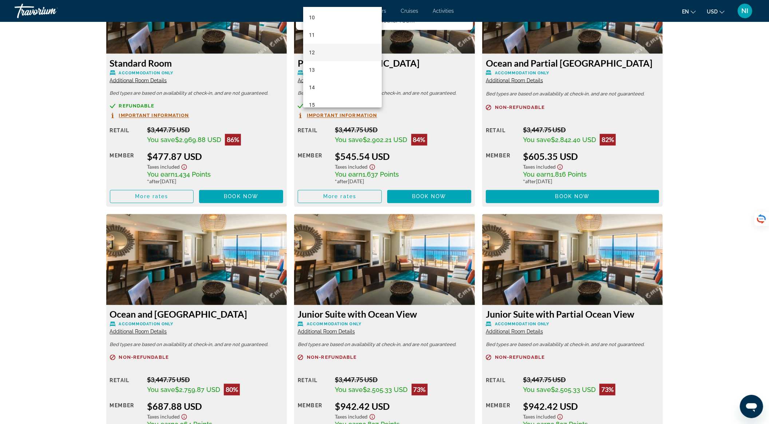
scroll to position [220, 0]
click at [358, 80] on mat-option "16" at bounding box center [342, 78] width 79 height 17
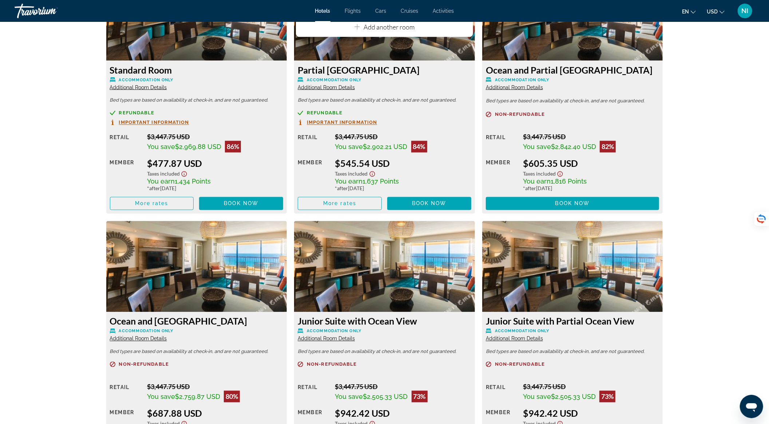
scroll to position [964, 0]
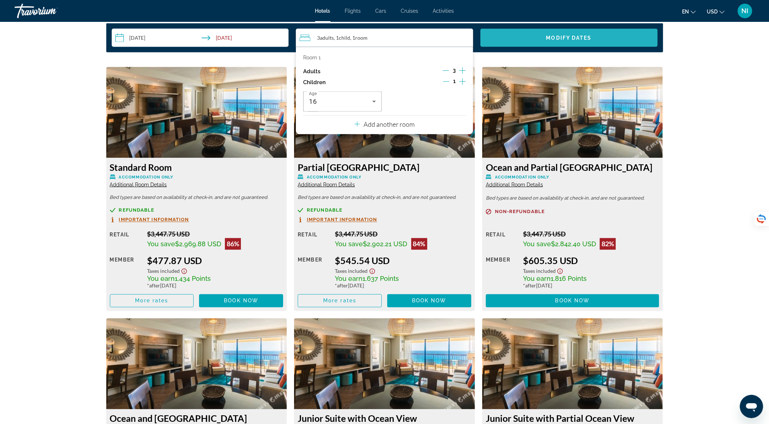
click at [586, 44] on span "Search widget" at bounding box center [569, 37] width 177 height 17
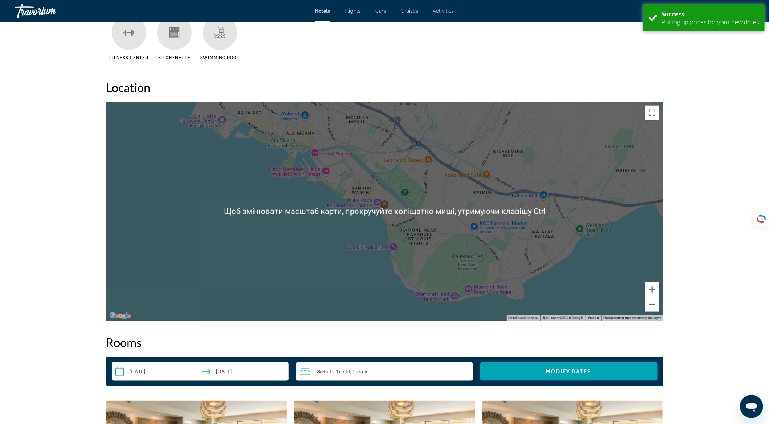
scroll to position [873, 0]
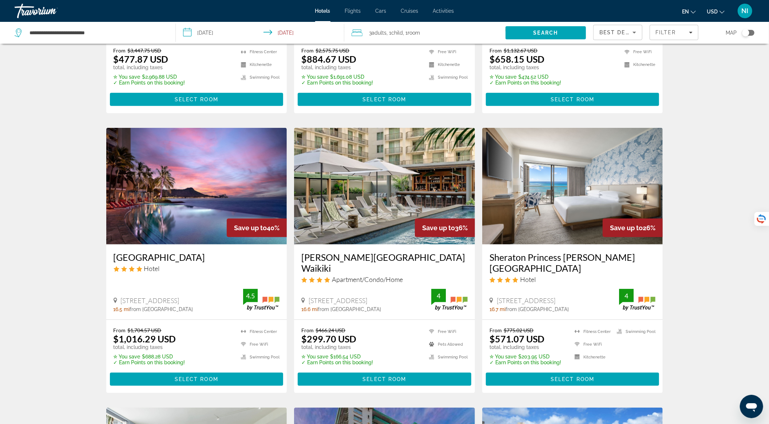
scroll to position [242, 0]
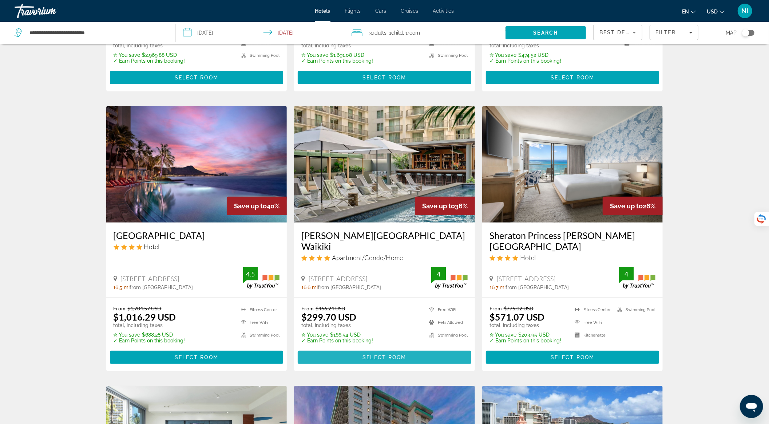
click at [382, 354] on span "Select Room" at bounding box center [385, 357] width 44 height 6
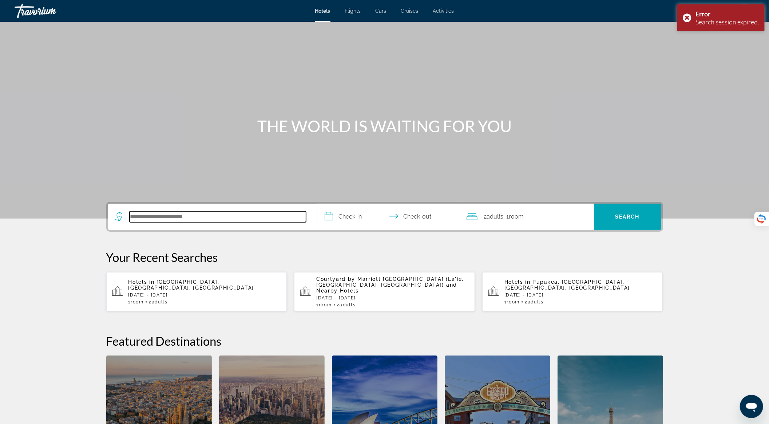
click at [210, 212] on input "Search hotel destination" at bounding box center [218, 216] width 177 height 11
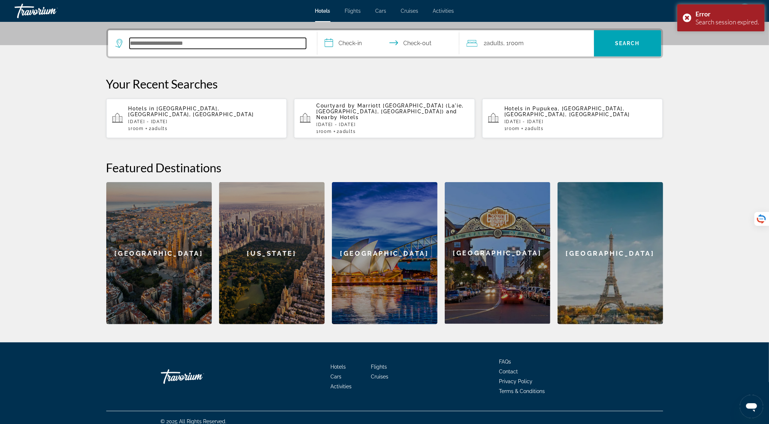
scroll to position [174, 0]
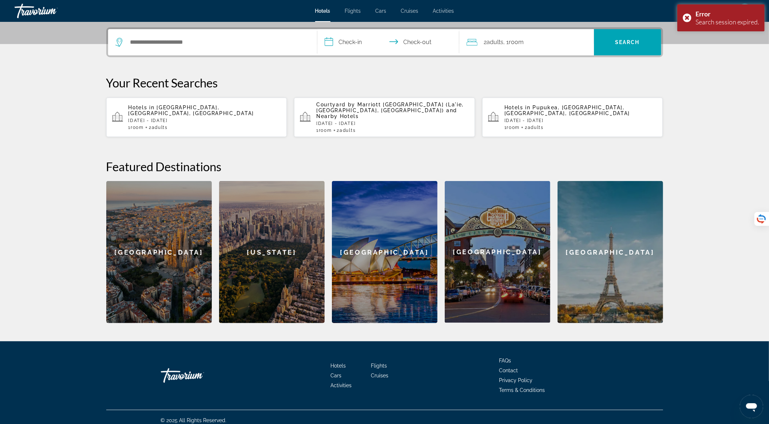
click at [167, 111] on div "Hotels in Oahu Island, HI, United States Sun, 16 Nov - Wed, 19 Nov 1 Room rooms…" at bounding box center [205, 116] width 153 height 25
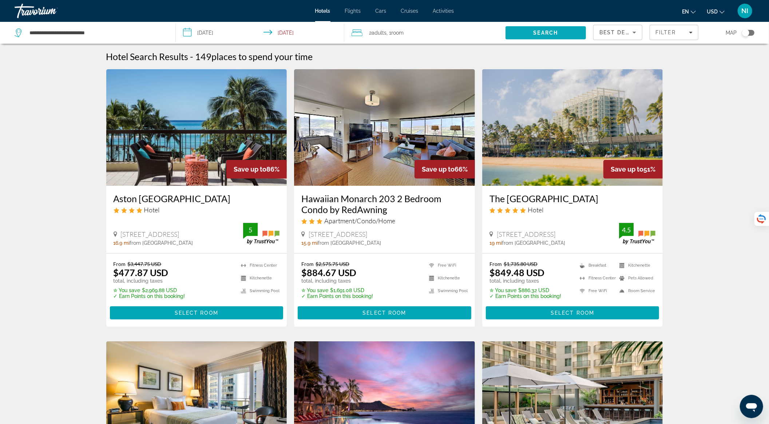
click at [517, 36] on span "Search" at bounding box center [546, 32] width 80 height 17
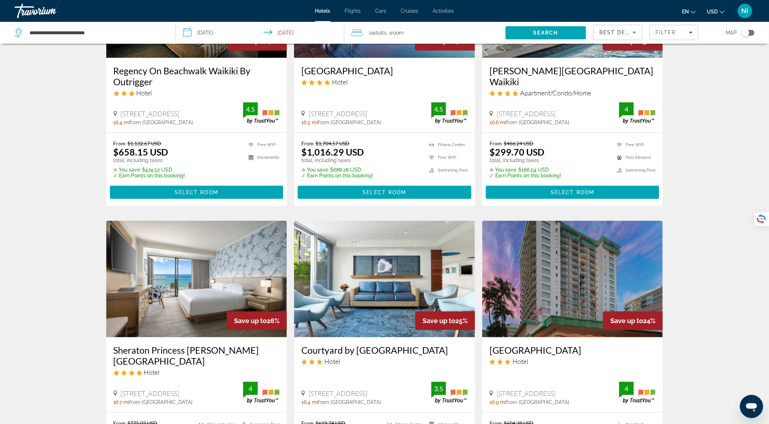
scroll to position [291, 0]
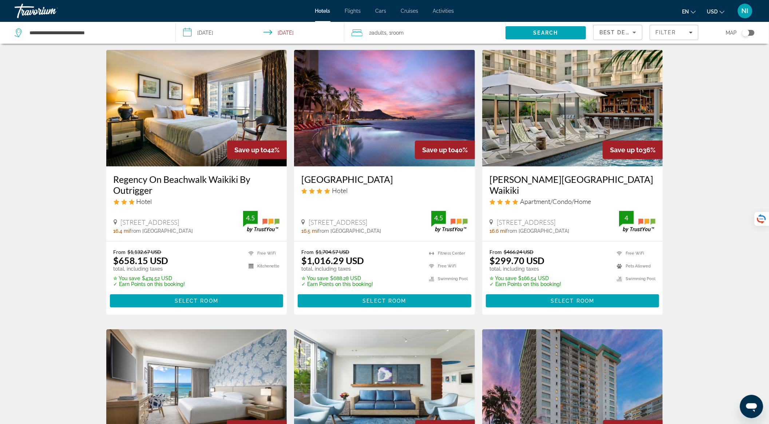
click at [385, 36] on span "2 Adult Adults" at bounding box center [377, 33] width 17 height 10
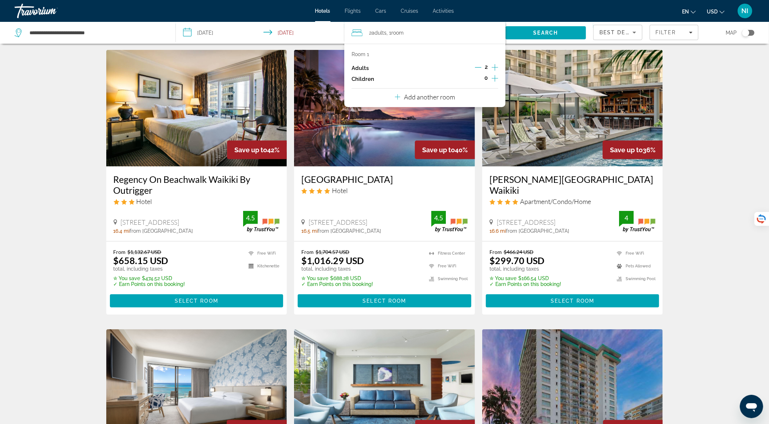
click at [495, 66] on icon "Increment adults" at bounding box center [495, 67] width 7 height 9
click at [494, 76] on icon "Increment children" at bounding box center [495, 78] width 7 height 9
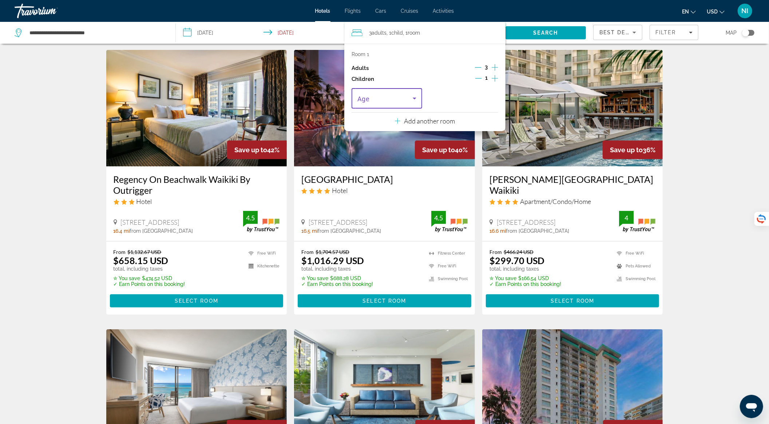
click at [411, 100] on icon "Travelers: 3 adults, 1 child" at bounding box center [414, 98] width 9 height 9
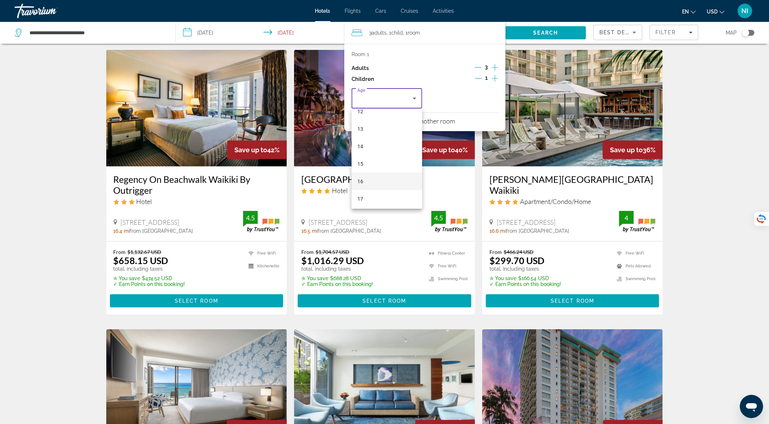
scroll to position [220, 0]
click at [374, 178] on mat-option "16" at bounding box center [387, 179] width 71 height 17
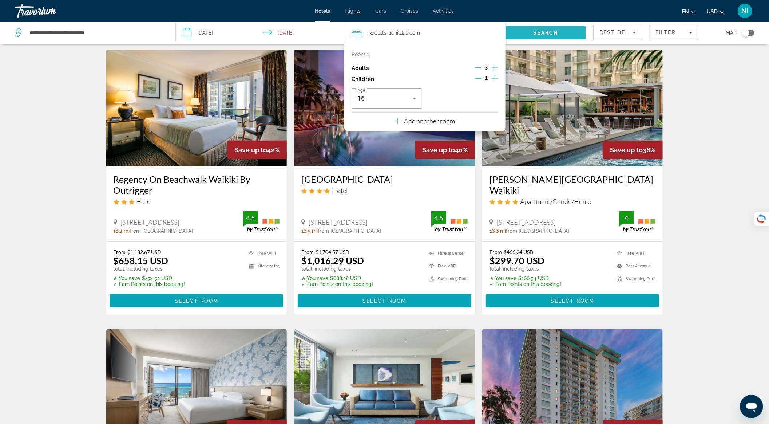
click at [518, 27] on span "Search" at bounding box center [546, 32] width 80 height 17
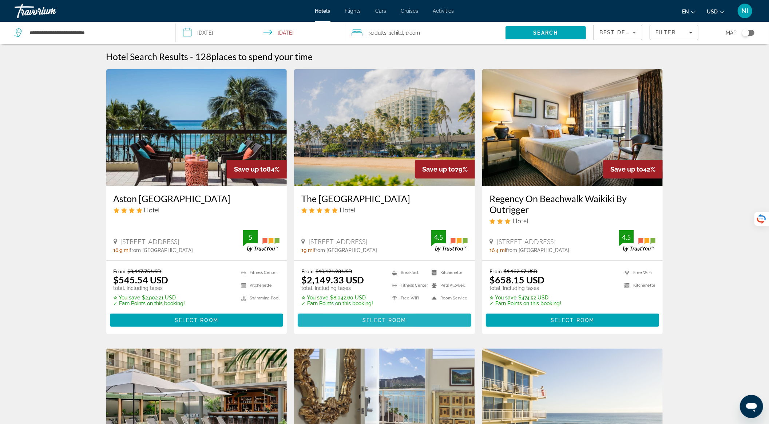
click at [351, 323] on span "Main content" at bounding box center [385, 319] width 174 height 17
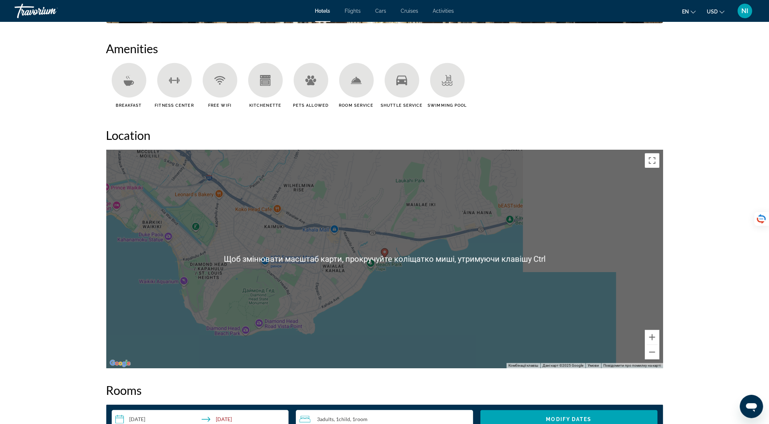
scroll to position [825, 0]
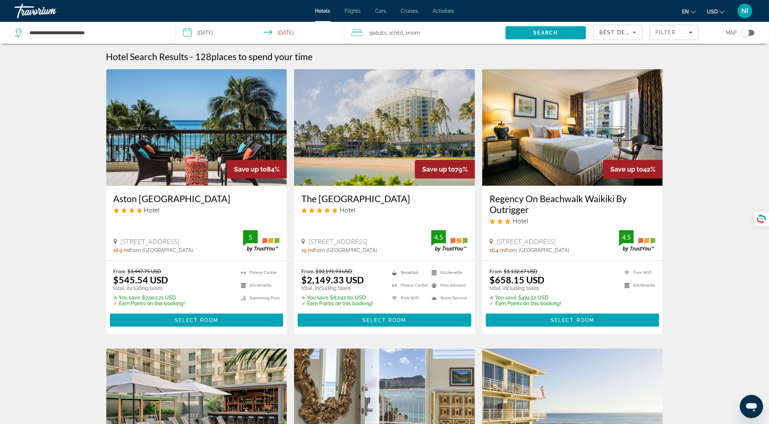
click at [567, 153] on img "Main content" at bounding box center [572, 127] width 181 height 117
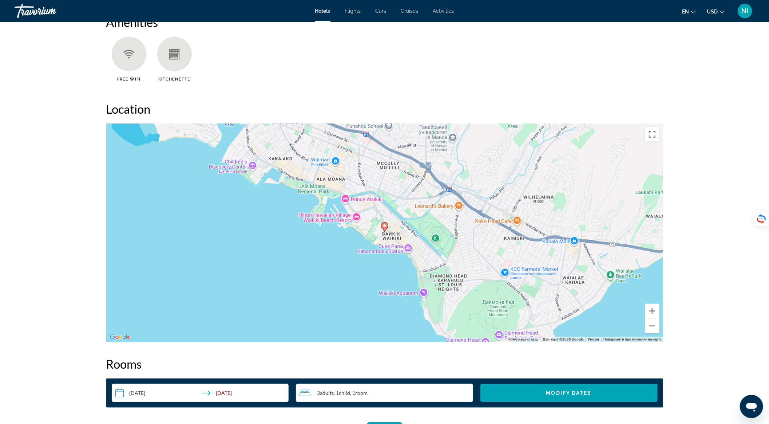
scroll to position [583, 0]
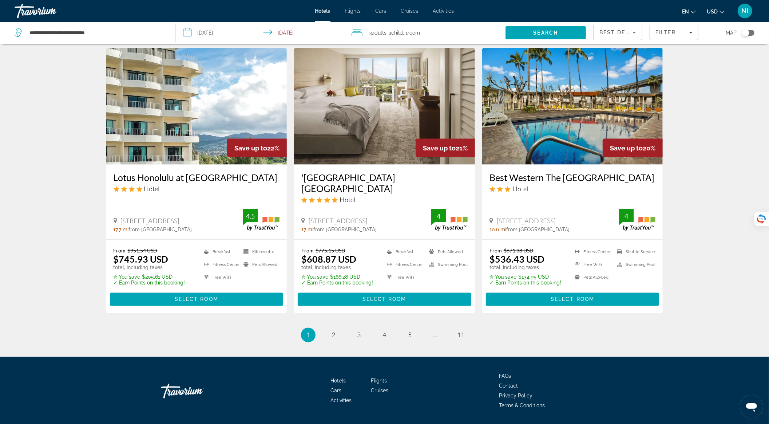
scroll to position [870, 0]
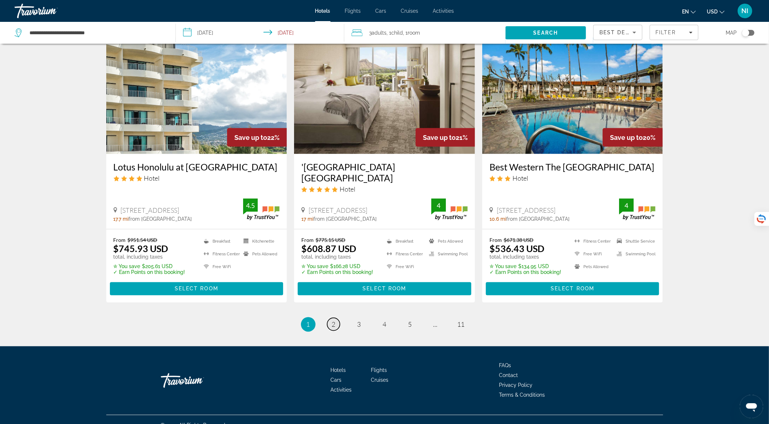
click at [339, 318] on link "page 2" at bounding box center [333, 324] width 13 height 13
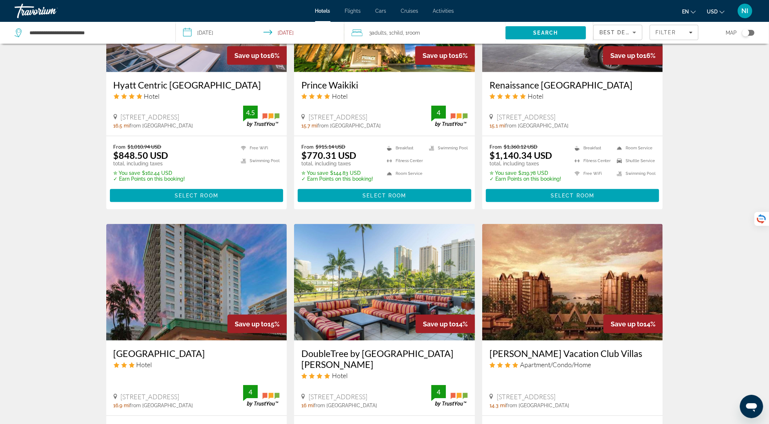
scroll to position [728, 0]
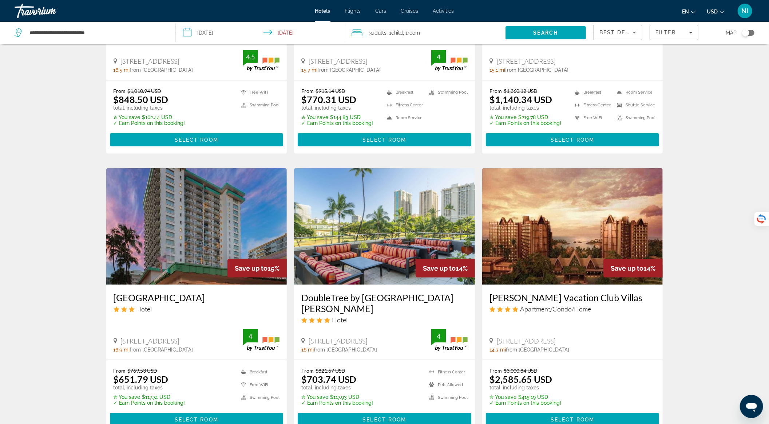
click at [627, 27] on div "Best Deals" at bounding box center [618, 35] width 37 height 20
click at [613, 86] on span "Lowest Price" at bounding box center [614, 86] width 29 height 6
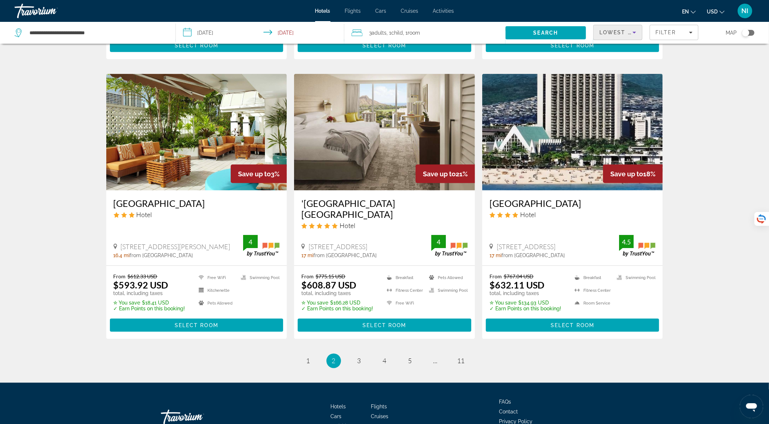
scroll to position [825, 0]
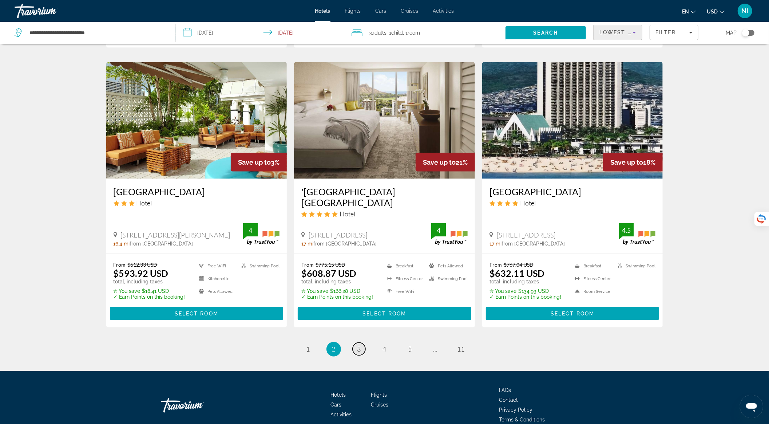
click at [361, 345] on span "3" at bounding box center [360, 349] width 4 height 8
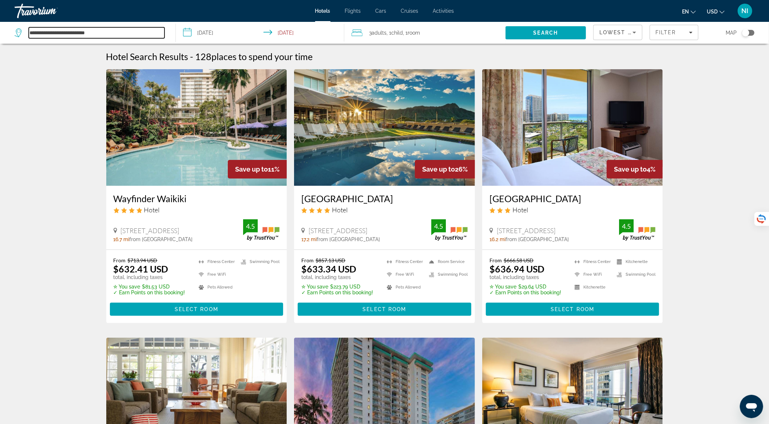
drag, startPoint x: 125, startPoint y: 36, endPoint x: 13, endPoint y: 44, distance: 112.4
paste input "Search hotel destination"
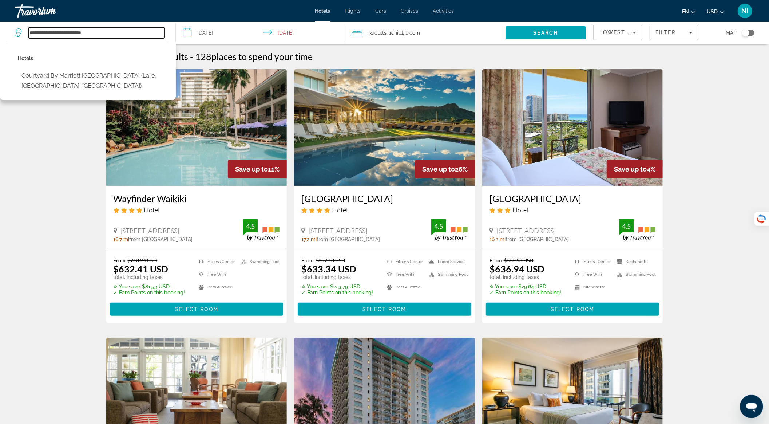
click at [119, 32] on input "**********" at bounding box center [97, 32] width 136 height 11
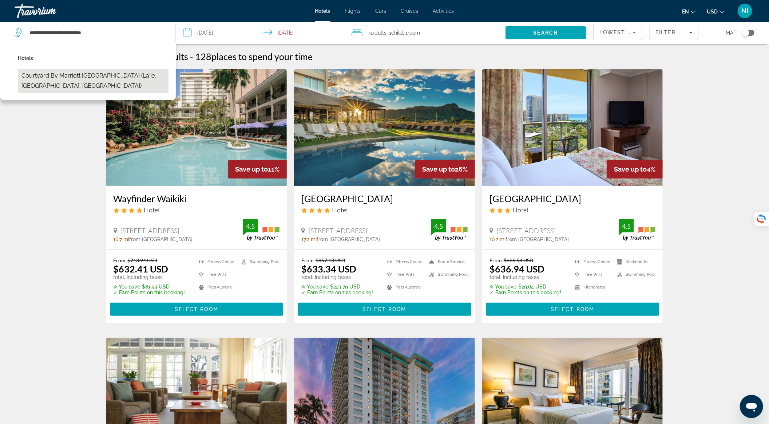
click at [119, 74] on button "Courtyard by Marriott Oahu North Shore (La'ie, HI, US)" at bounding box center [93, 81] width 151 height 24
type input "**********"
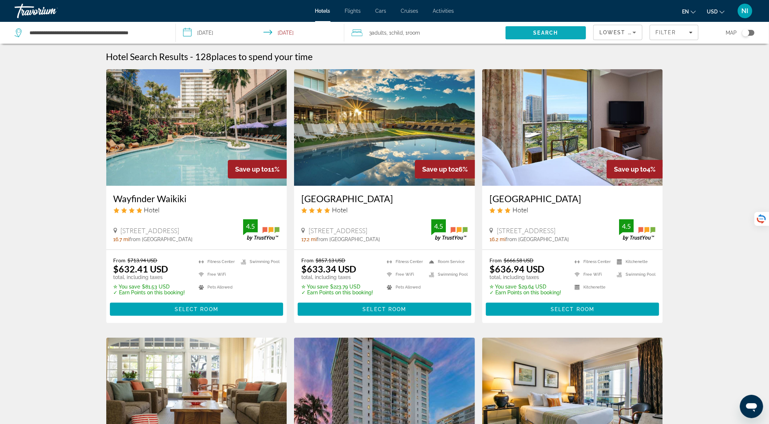
click at [546, 31] on span "Search" at bounding box center [546, 33] width 25 height 6
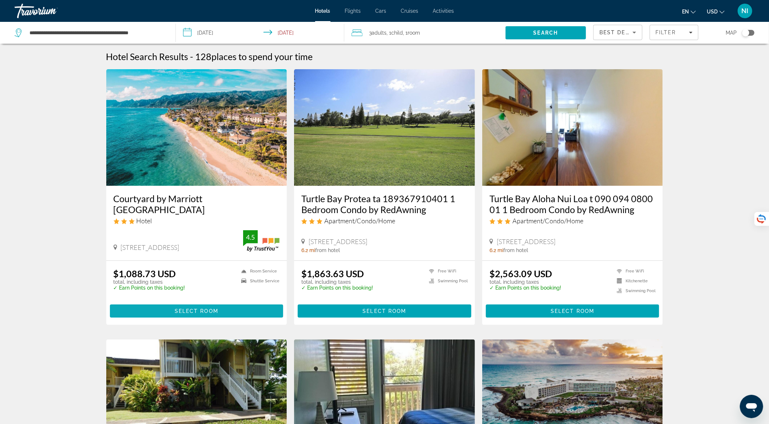
click at [229, 305] on span "Main content" at bounding box center [197, 310] width 174 height 17
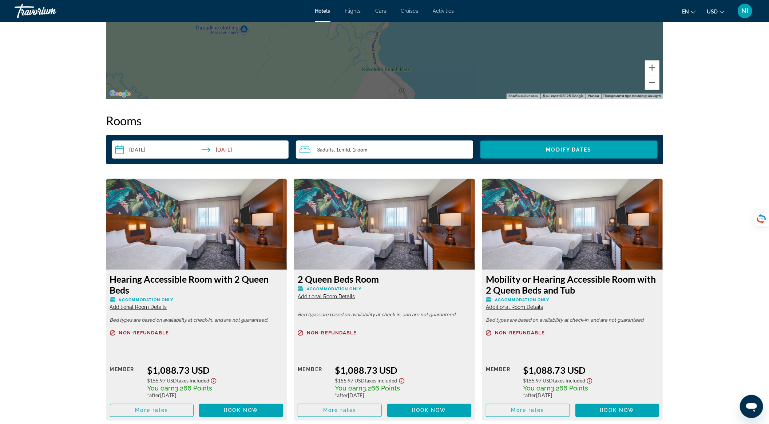
scroll to position [874, 0]
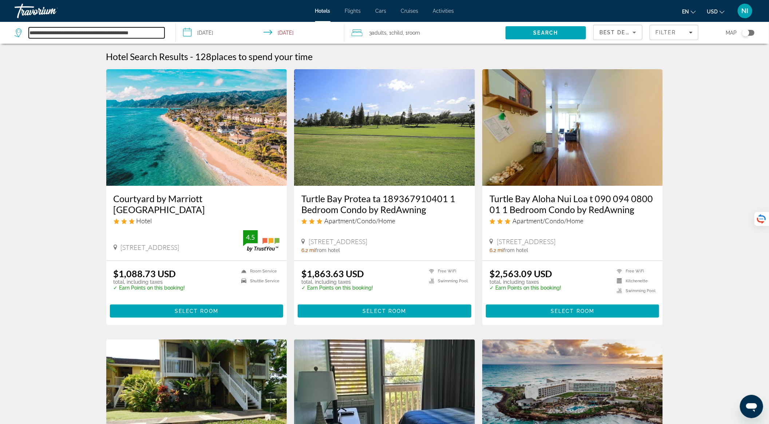
drag, startPoint x: 161, startPoint y: 34, endPoint x: 21, endPoint y: 27, distance: 140.0
click at [21, 27] on div "**********" at bounding box center [90, 32] width 150 height 11
click at [100, 35] on input "**********" at bounding box center [97, 32] width 136 height 11
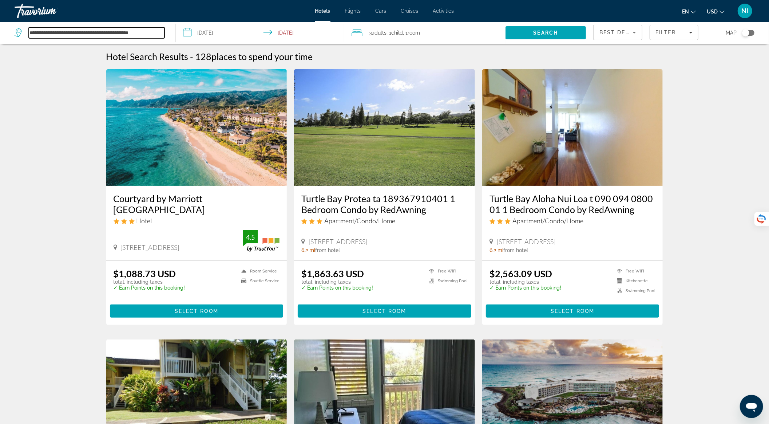
drag, startPoint x: 163, startPoint y: 32, endPoint x: 0, endPoint y: 21, distance: 163.5
click at [0, 21] on div "**********" at bounding box center [384, 212] width 769 height 424
click at [46, 42] on div "**" at bounding box center [92, 33] width 154 height 22
type input "*"
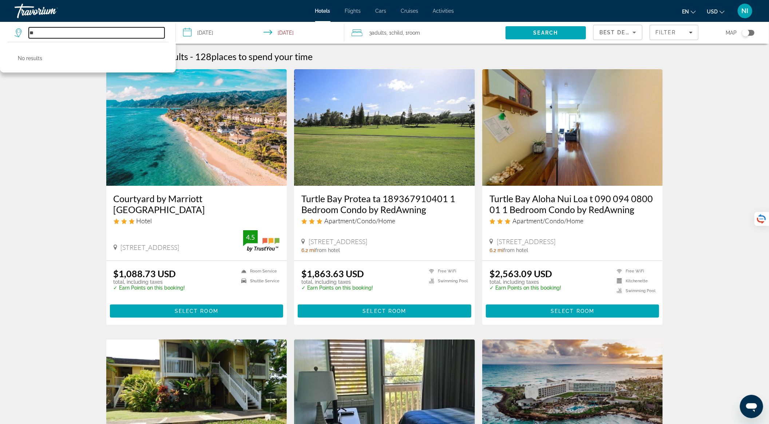
type input "*"
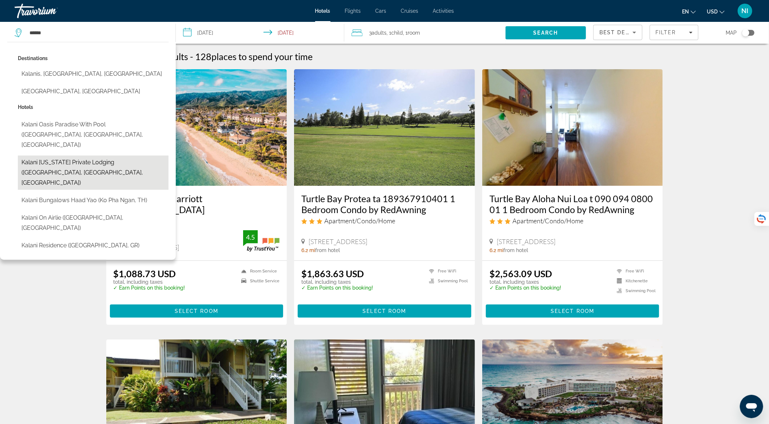
click at [67, 155] on button "Kalani Hawaii Private Lodging (Pupukea, HI, US)" at bounding box center [93, 172] width 151 height 34
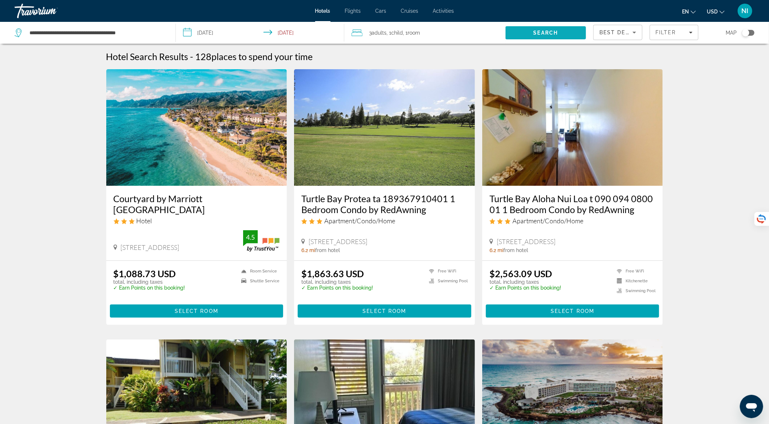
click at [518, 35] on span "Search" at bounding box center [546, 32] width 80 height 17
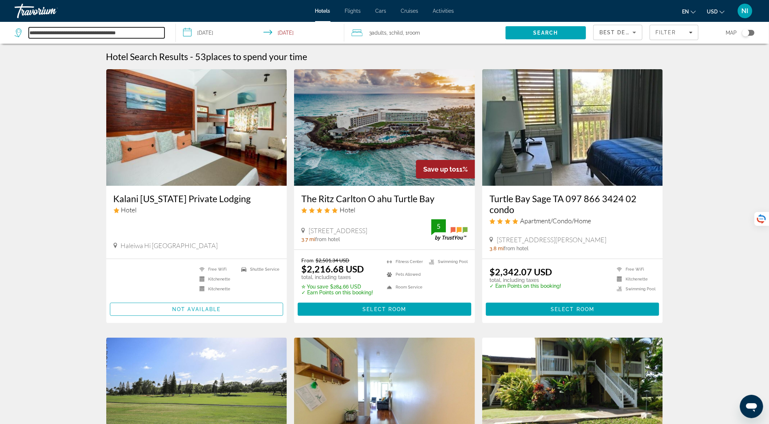
drag, startPoint x: 144, startPoint y: 34, endPoint x: 5, endPoint y: 38, distance: 139.1
click at [5, 38] on app-destination-search "**********" at bounding box center [88, 33] width 176 height 22
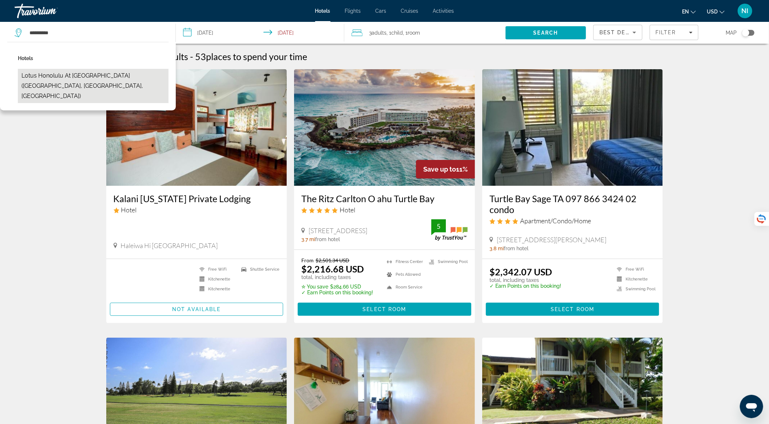
click at [52, 77] on button "Lotus Honolulu at Diamond Head (Honolulu, HI, US)" at bounding box center [93, 86] width 151 height 34
type input "**********"
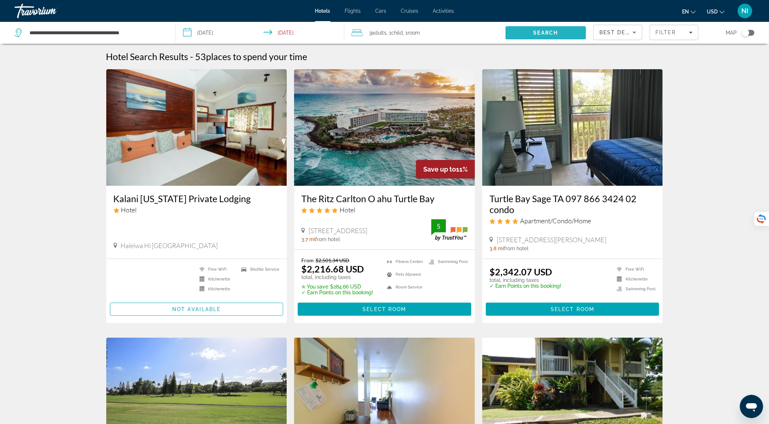
click at [537, 35] on span "Search" at bounding box center [546, 33] width 25 height 6
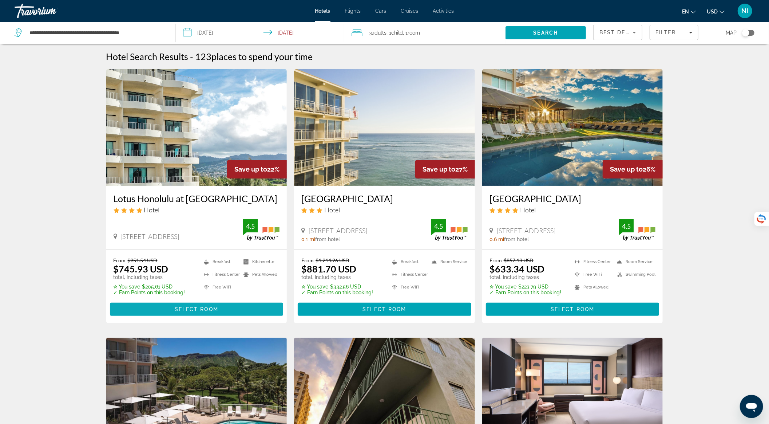
click at [190, 312] on span "Main content" at bounding box center [197, 308] width 174 height 17
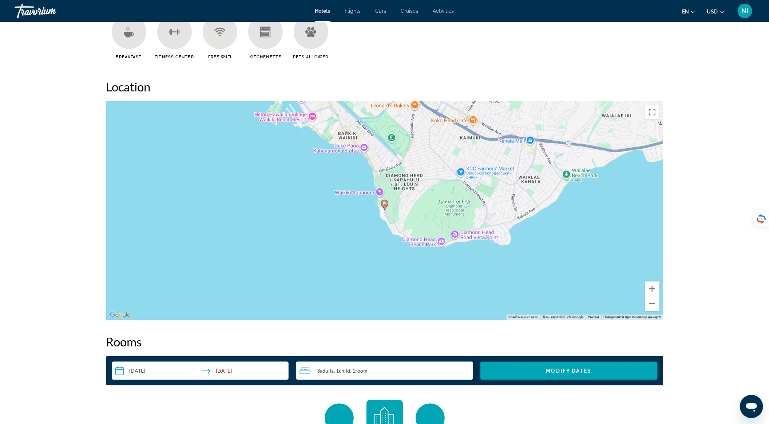
scroll to position [874, 0]
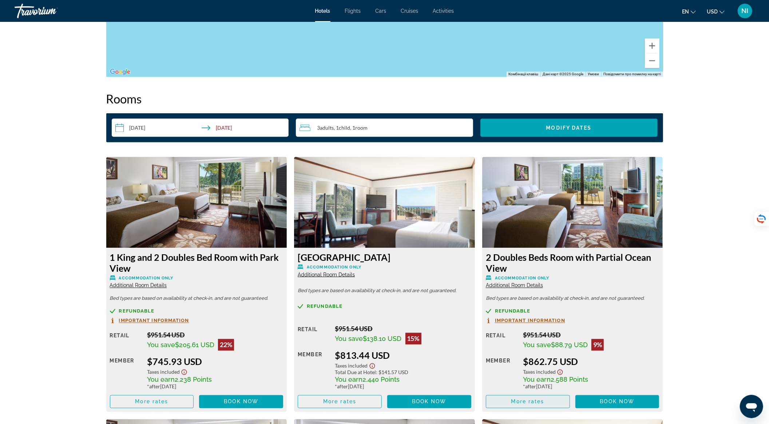
click at [525, 399] on span "More rates" at bounding box center [528, 402] width 33 height 6
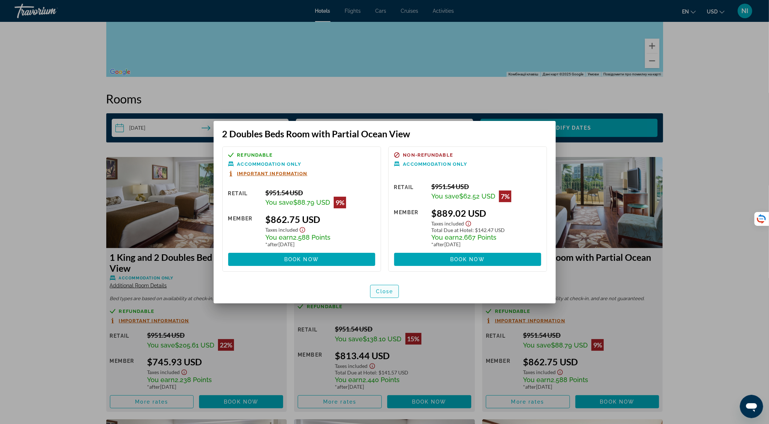
click at [377, 294] on span "button" at bounding box center [385, 291] width 28 height 17
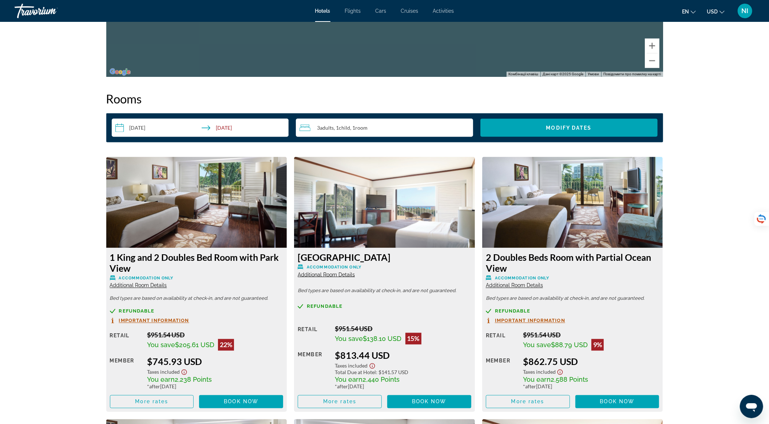
scroll to position [1019, 0]
